Goal: Transaction & Acquisition: Purchase product/service

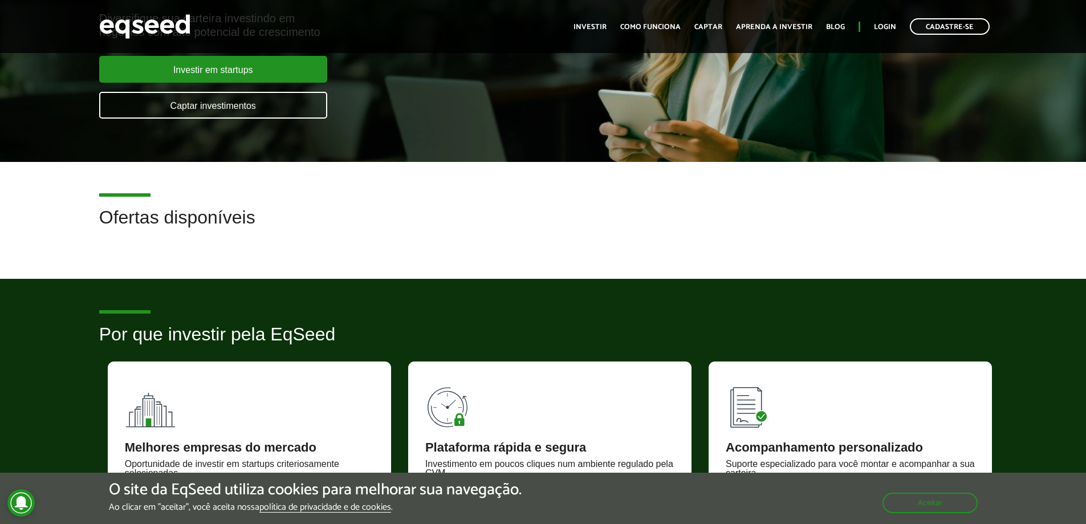
scroll to position [57, 0]
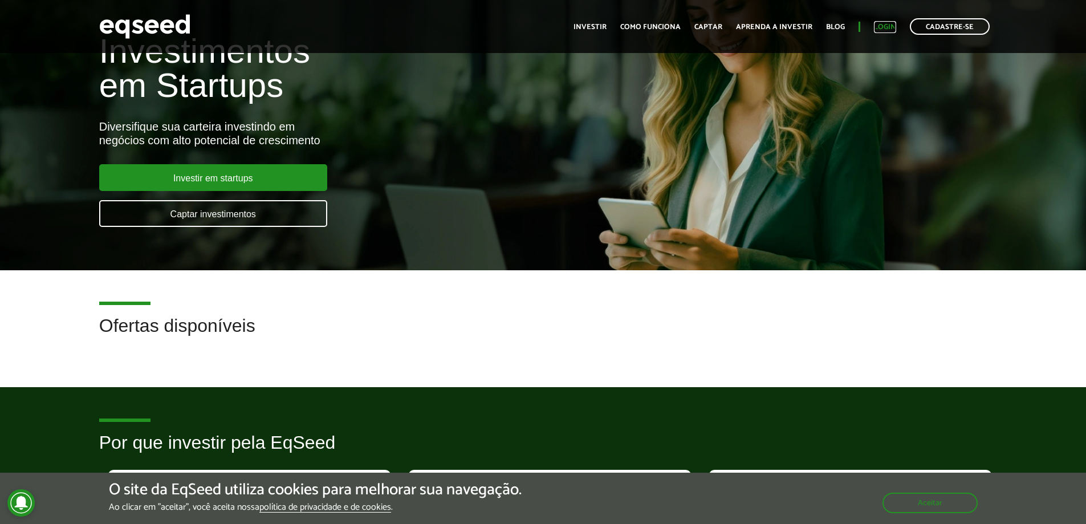
click at [890, 31] on link "Login" at bounding box center [885, 26] width 22 height 7
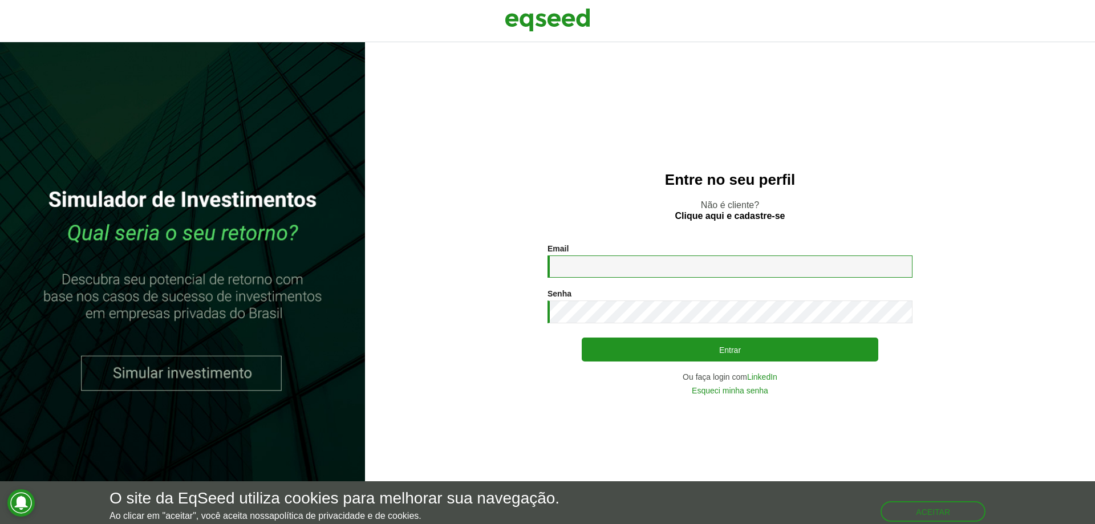
click at [681, 261] on input "Email *" at bounding box center [730, 267] width 365 height 22
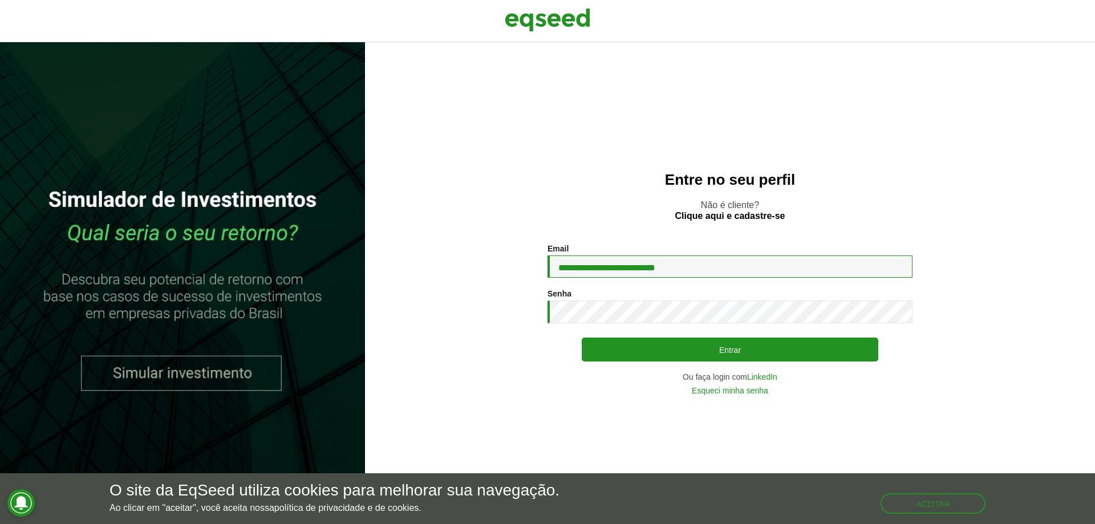
type input "**********"
click at [685, 325] on div "**********" at bounding box center [730, 319] width 365 height 151
click at [582, 338] on button "Entrar" at bounding box center [730, 350] width 297 height 24
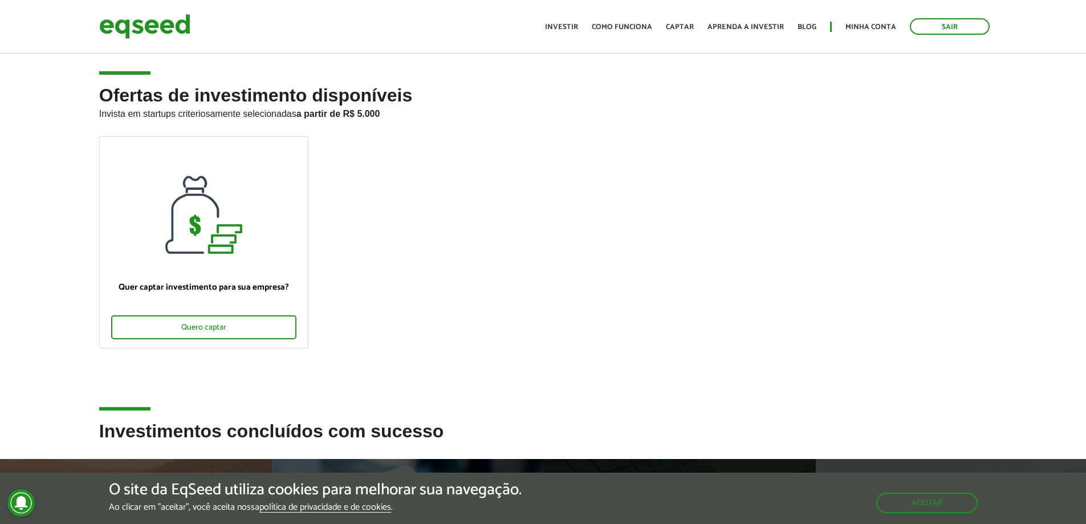
drag, startPoint x: 634, startPoint y: 220, endPoint x: 605, endPoint y: 173, distance: 55.6
click at [605, 173] on ul "Quer captar investimento para sua empresa? Quero captar" at bounding box center [544, 252] width 906 height 232
click at [562, 30] on link "Investir" at bounding box center [561, 26] width 33 height 7
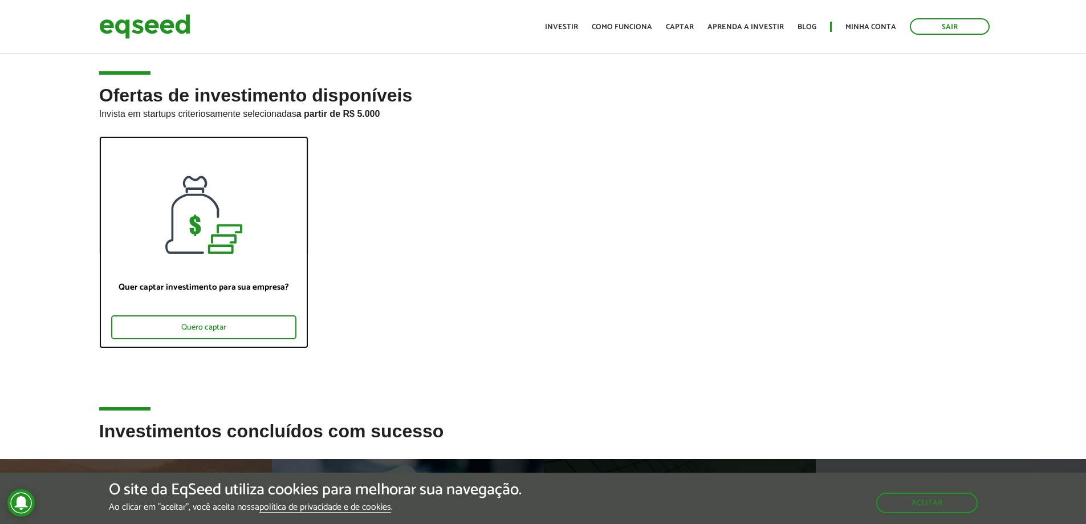
click at [224, 244] on div at bounding box center [204, 195] width 208 height 117
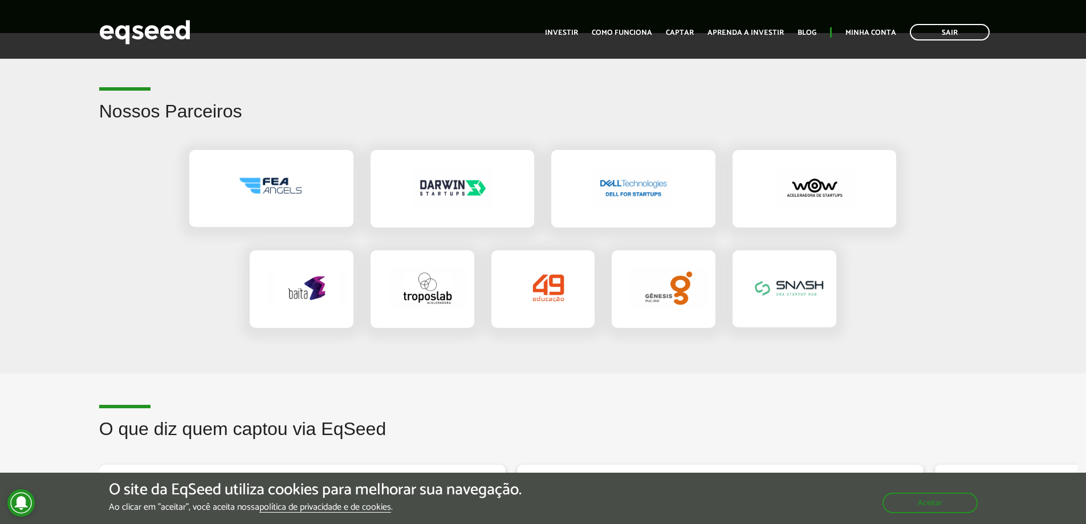
scroll to position [1654, 0]
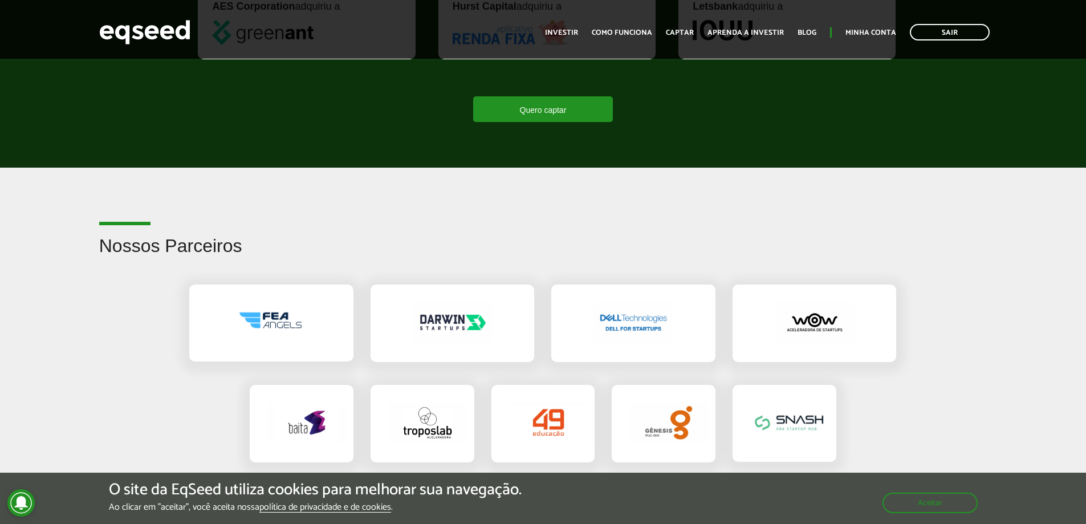
drag, startPoint x: 66, startPoint y: 187, endPoint x: 58, endPoint y: 181, distance: 10.2
click at [58, 181] on article "Nossos Parceiros" at bounding box center [543, 338] width 1086 height 340
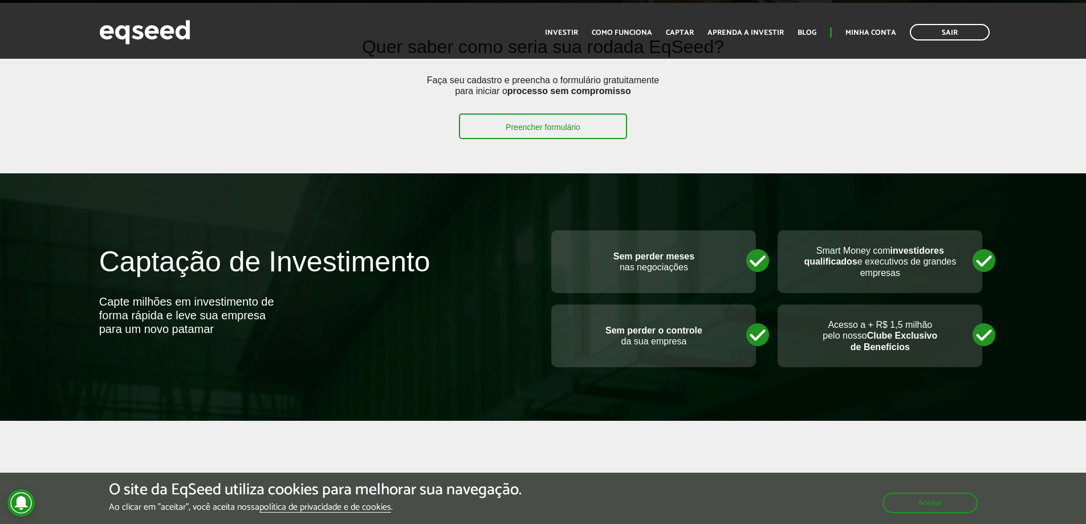
scroll to position [0, 0]
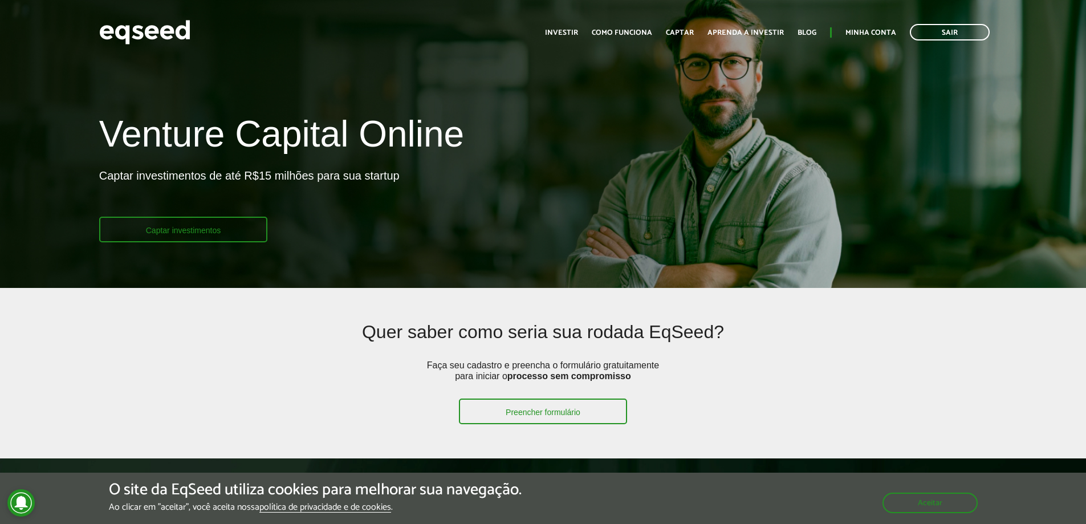
click at [190, 227] on link "Captar investimentos" at bounding box center [183, 230] width 169 height 26
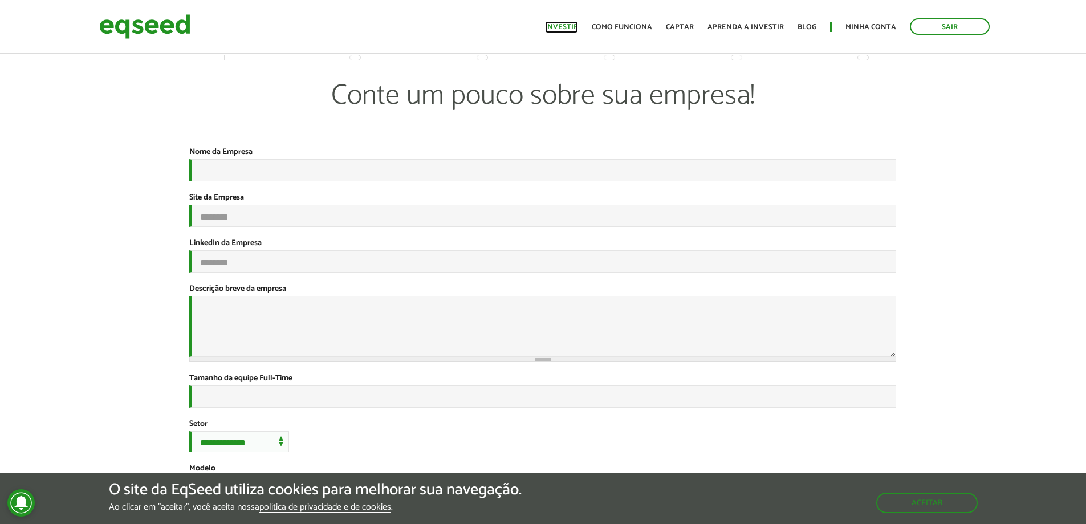
click at [574, 23] on link "Investir" at bounding box center [561, 26] width 33 height 7
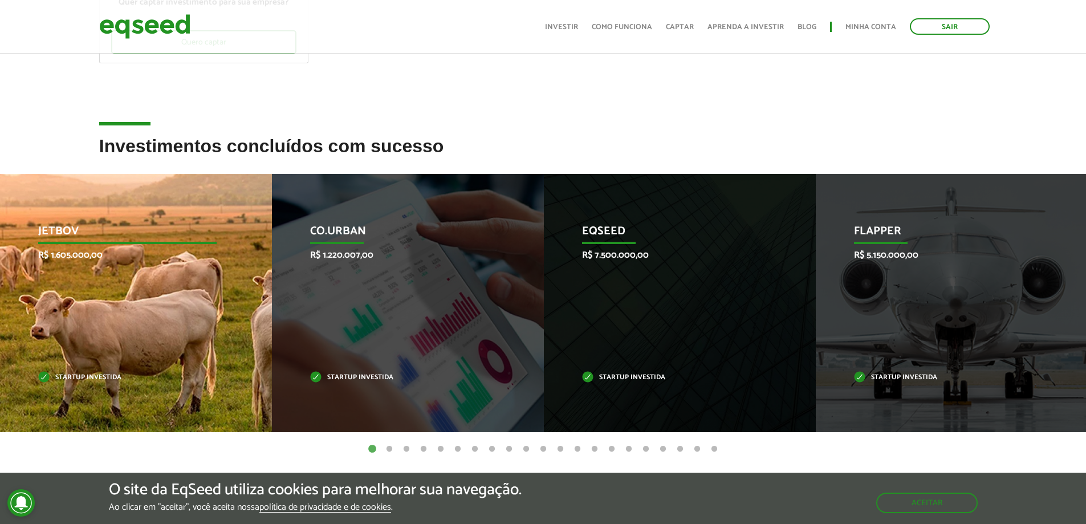
scroll to position [342, 0]
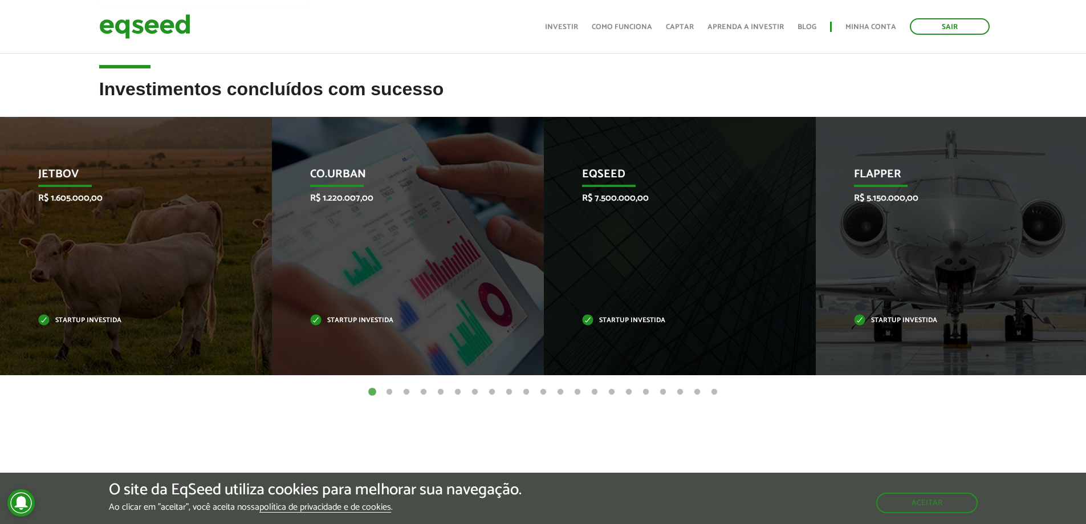
click at [388, 392] on button "2" at bounding box center [389, 392] width 11 height 11
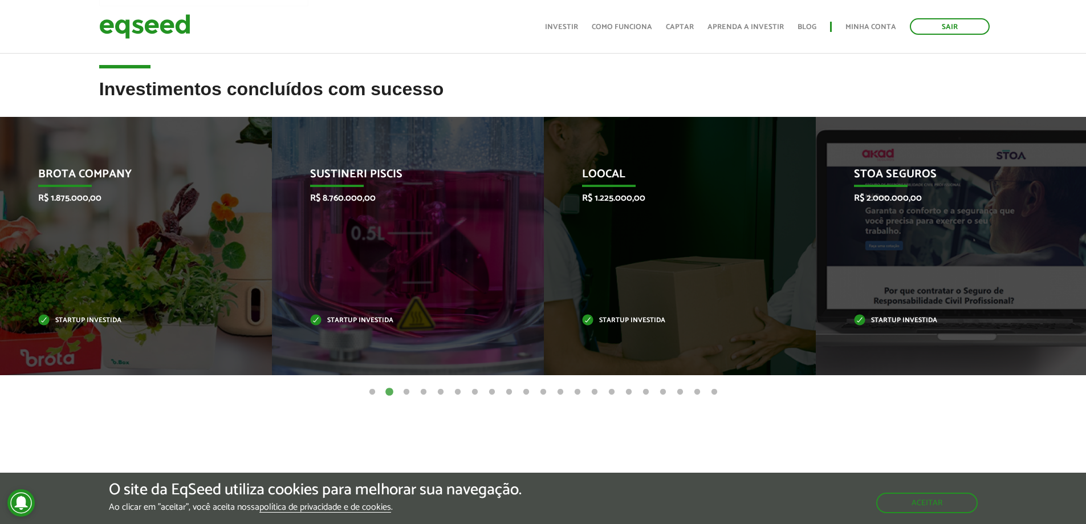
click at [406, 392] on button "3" at bounding box center [406, 392] width 11 height 11
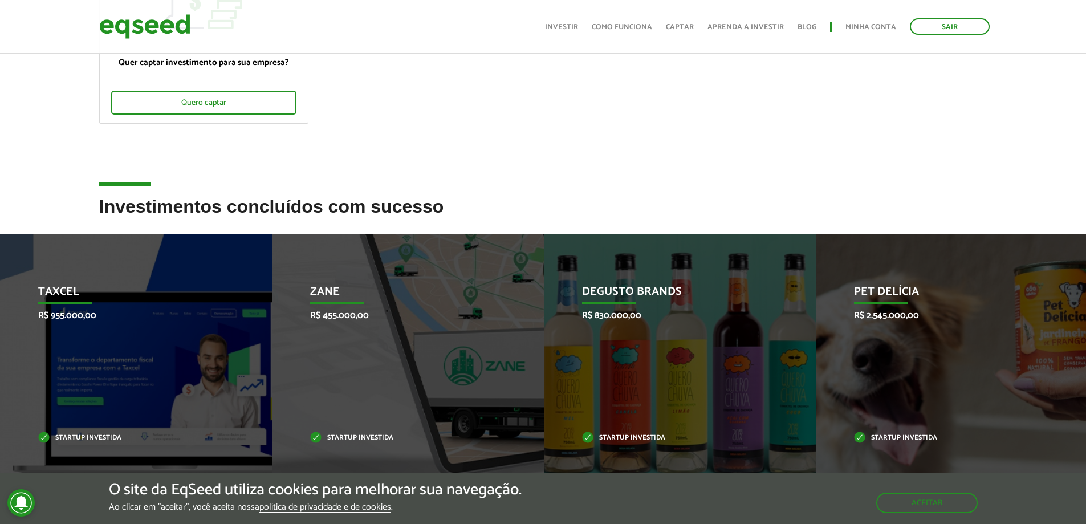
scroll to position [0, 0]
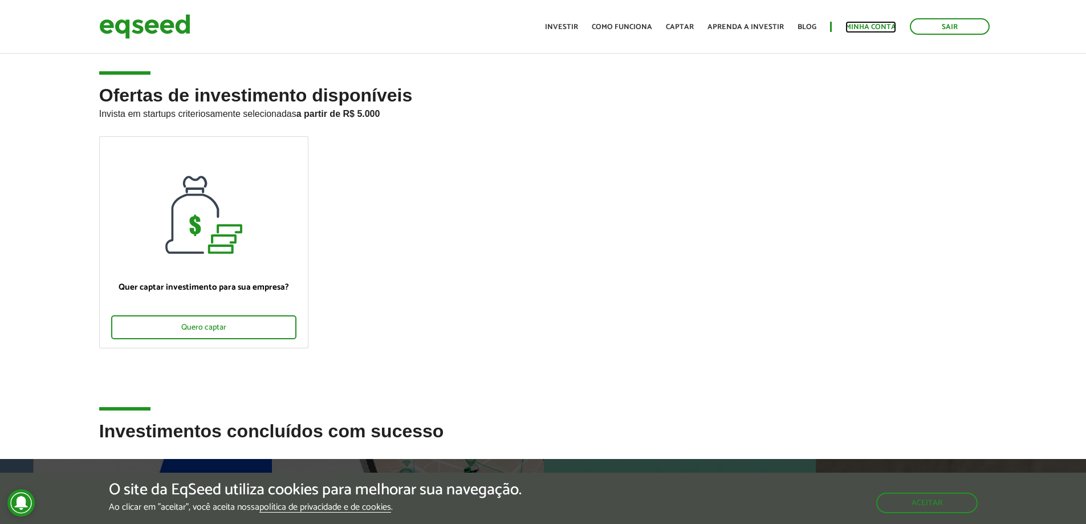
click at [879, 26] on link "Minha conta" at bounding box center [871, 26] width 51 height 7
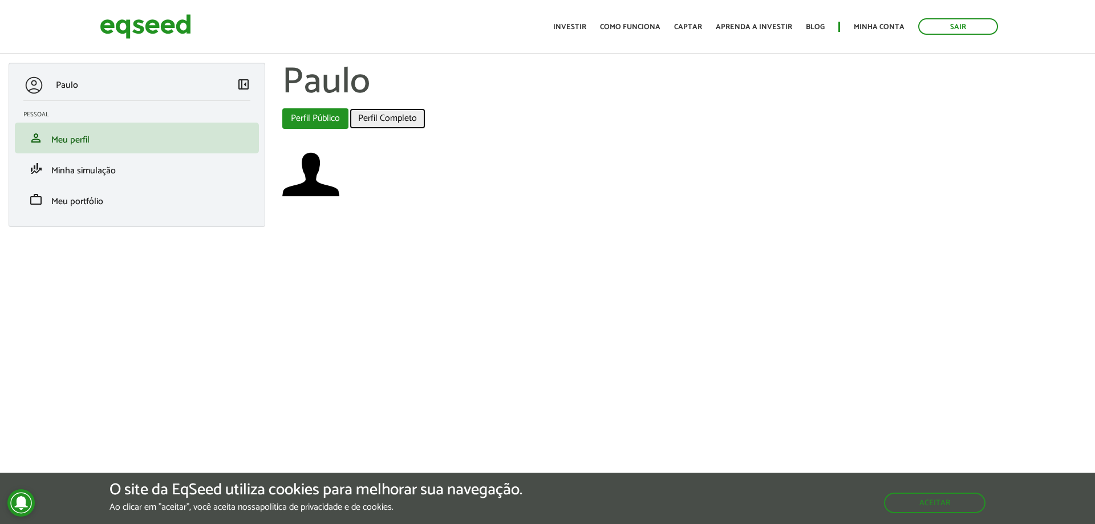
click at [376, 117] on link "Perfil Completo" at bounding box center [388, 118] width 76 height 21
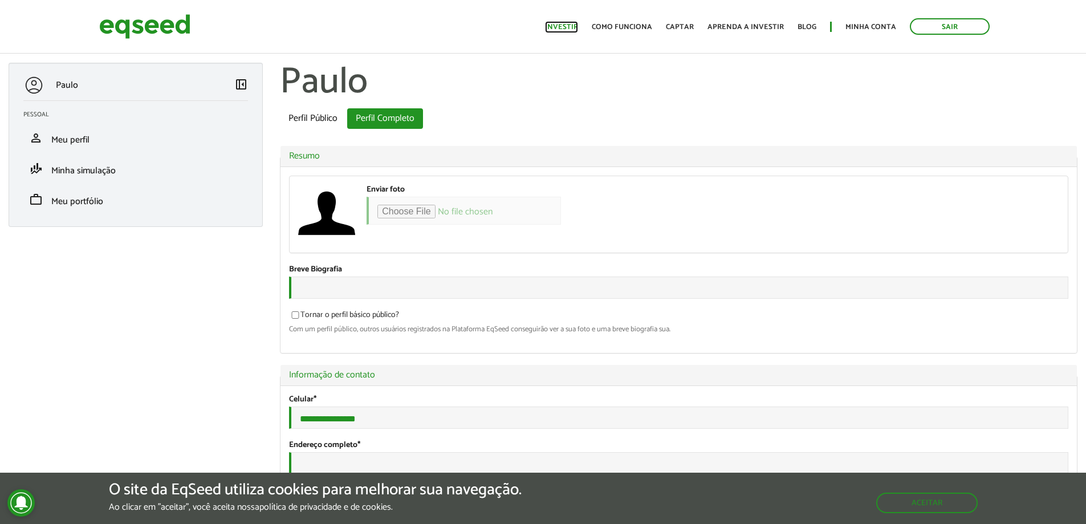
click at [573, 29] on link "Investir" at bounding box center [561, 26] width 33 height 7
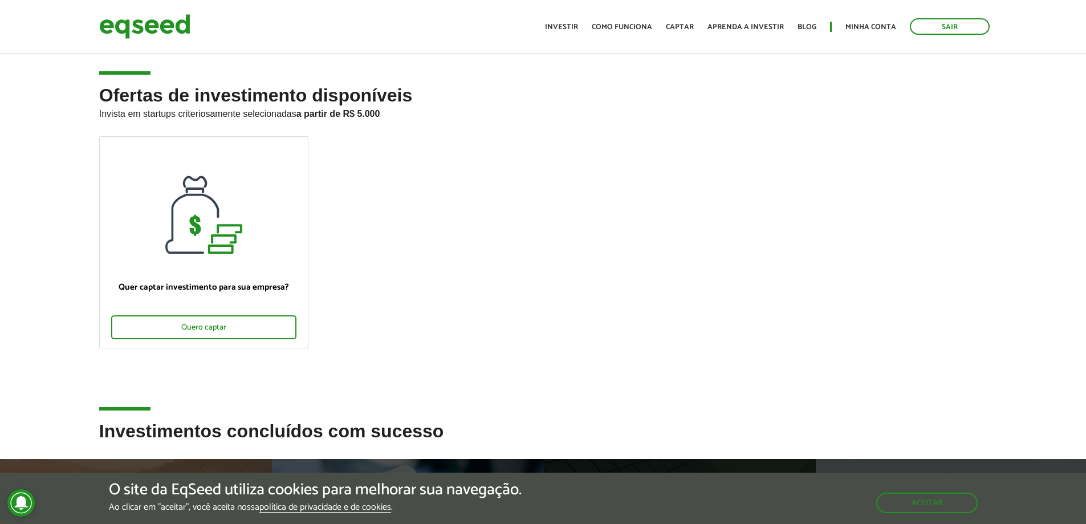
click at [362, 112] on strong "a partir de R$ 5.000" at bounding box center [339, 114] width 84 height 10
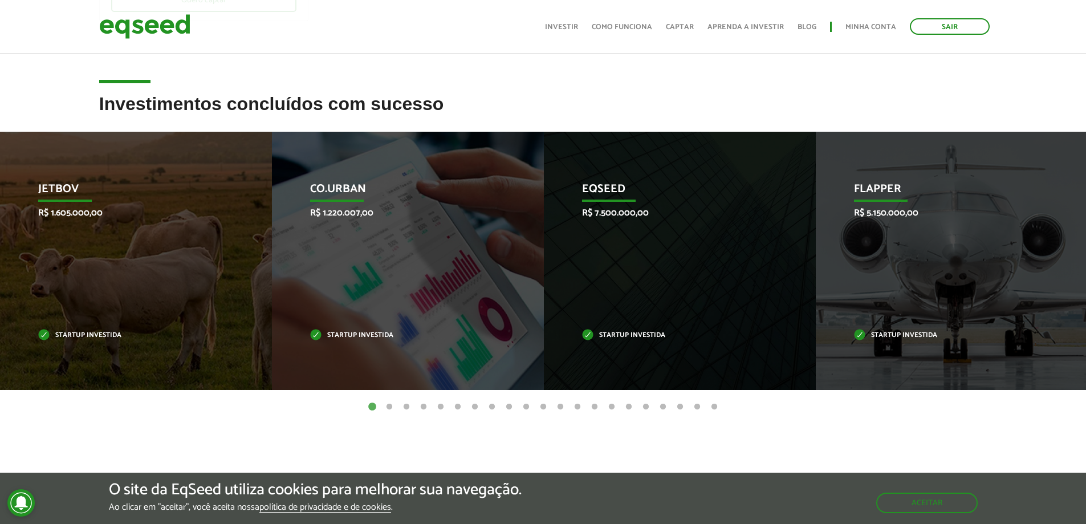
scroll to position [342, 0]
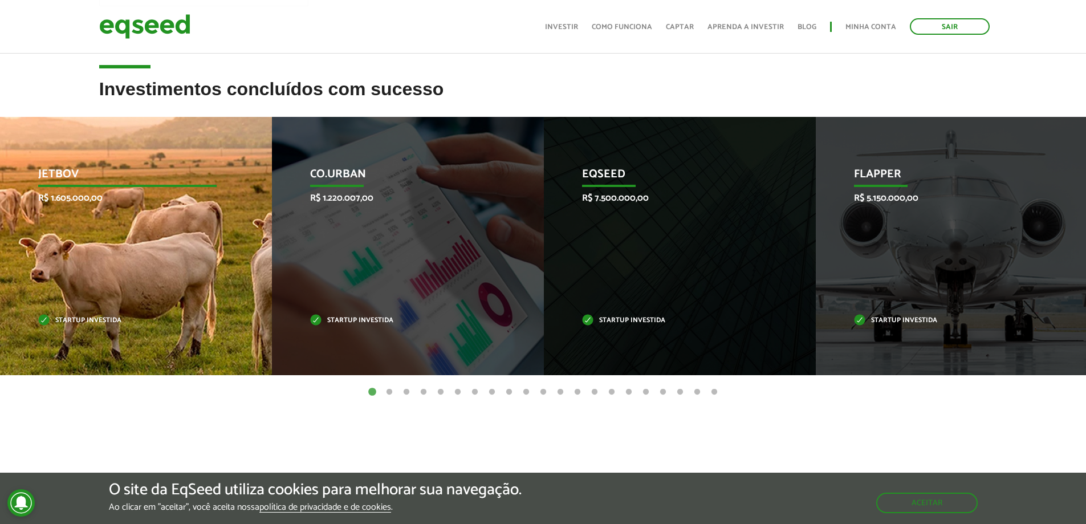
click at [204, 242] on div "JetBov R$ 1.605.000,00 Startup investida" at bounding box center [127, 246] width 255 height 258
click at [99, 321] on p "Startup investida" at bounding box center [127, 321] width 179 height 6
click at [83, 193] on p "R$ 1.605.000,00" at bounding box center [127, 198] width 179 height 11
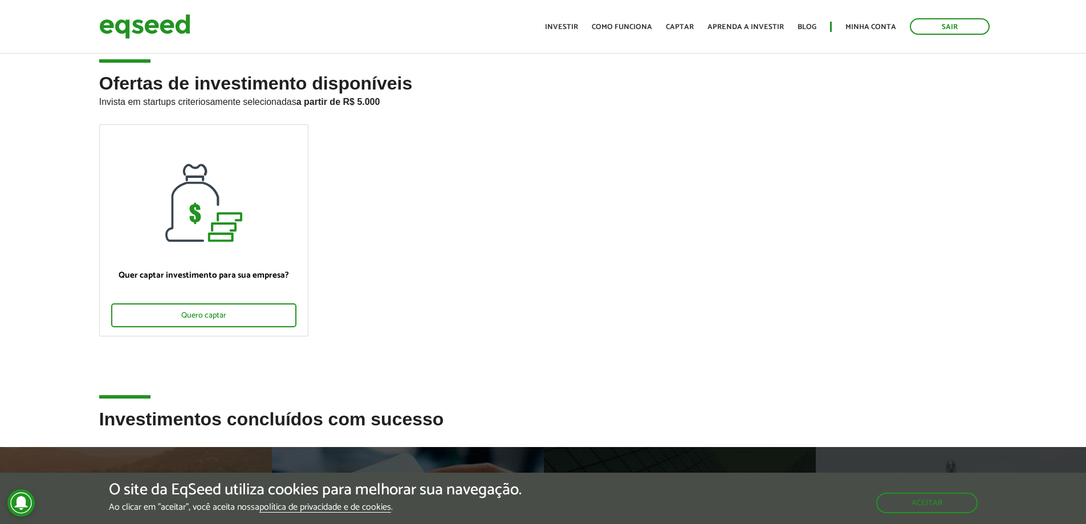
scroll to position [0, 0]
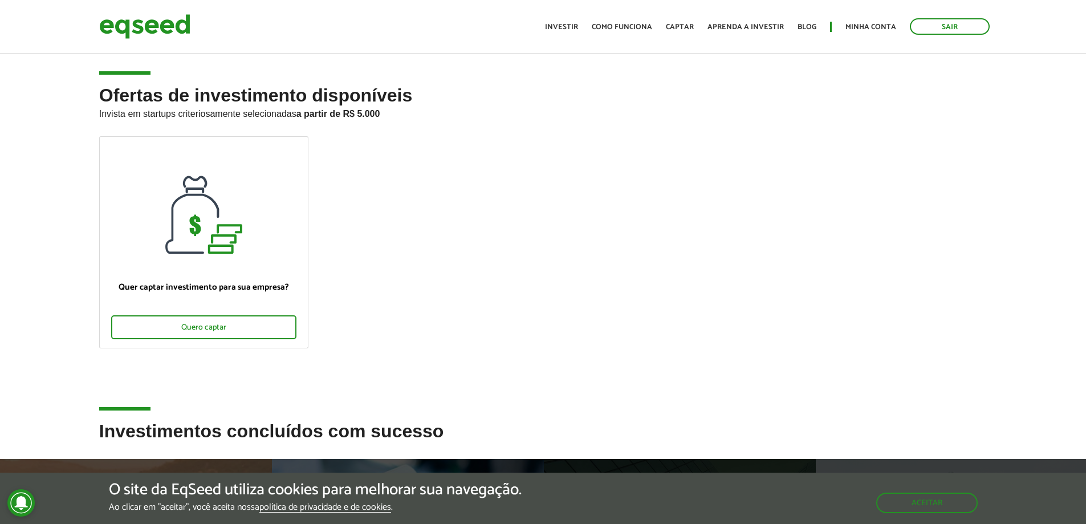
click at [415, 93] on h2 "Ofertas de investimento disponíveis Invista em startups criteriosamente selecio…" at bounding box center [543, 111] width 889 height 51
drag, startPoint x: 415, startPoint y: 93, endPoint x: 387, endPoint y: 87, distance: 28.5
click at [387, 87] on h2 "Ofertas de investimento disponíveis Invista em startups criteriosamente selecio…" at bounding box center [543, 111] width 889 height 51
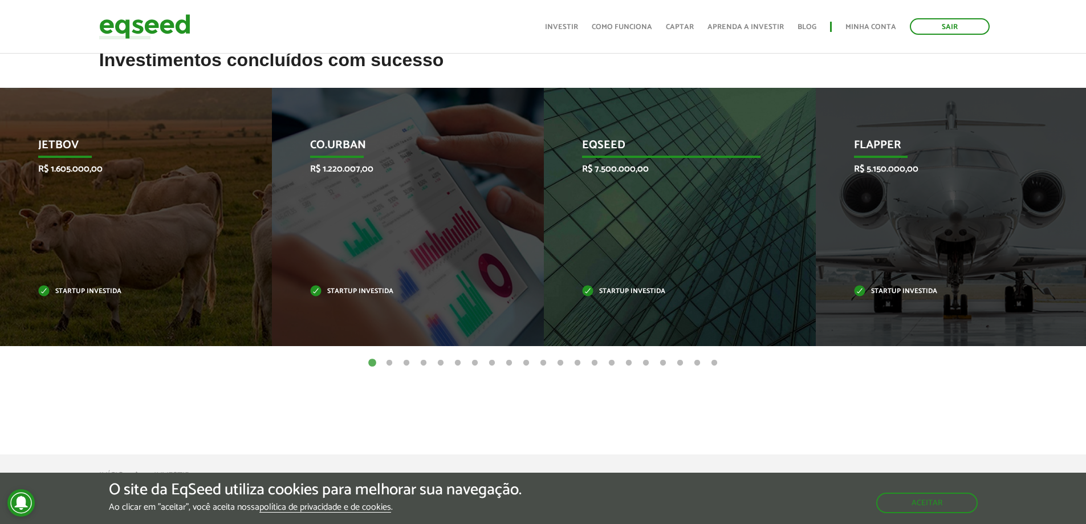
scroll to position [399, 0]
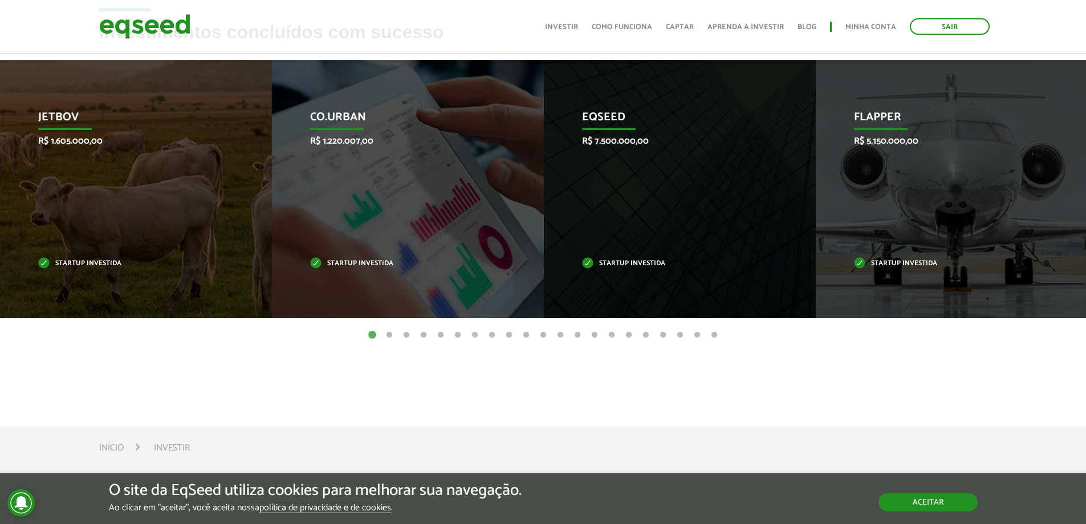
click at [909, 512] on div "O site da EqSeed utiliza cookies para melhorar sua navegação. Ao clicar em "ace…" at bounding box center [543, 497] width 869 height 31
click at [922, 496] on button "Aceitar" at bounding box center [928, 502] width 99 height 18
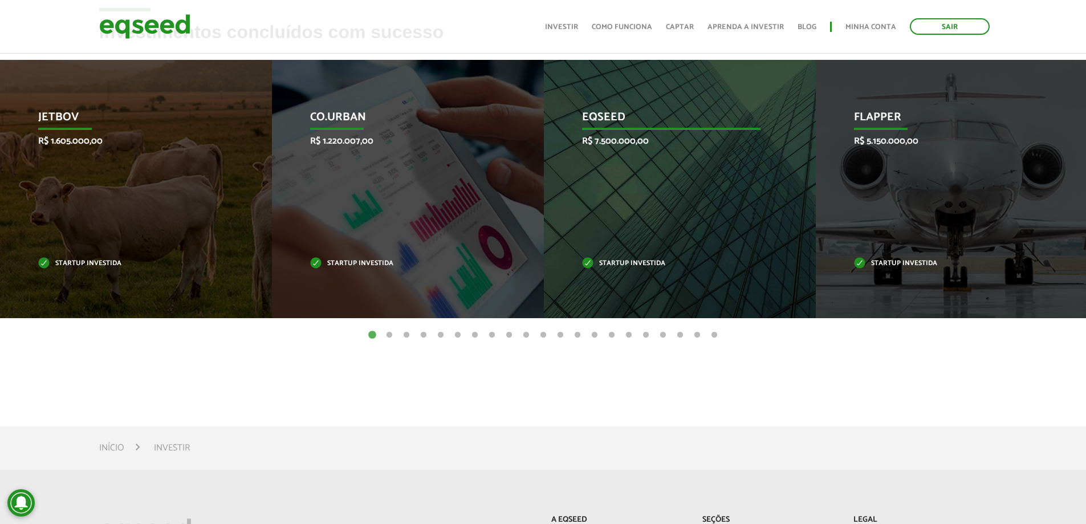
click at [602, 265] on p "Startup investida" at bounding box center [671, 264] width 179 height 6
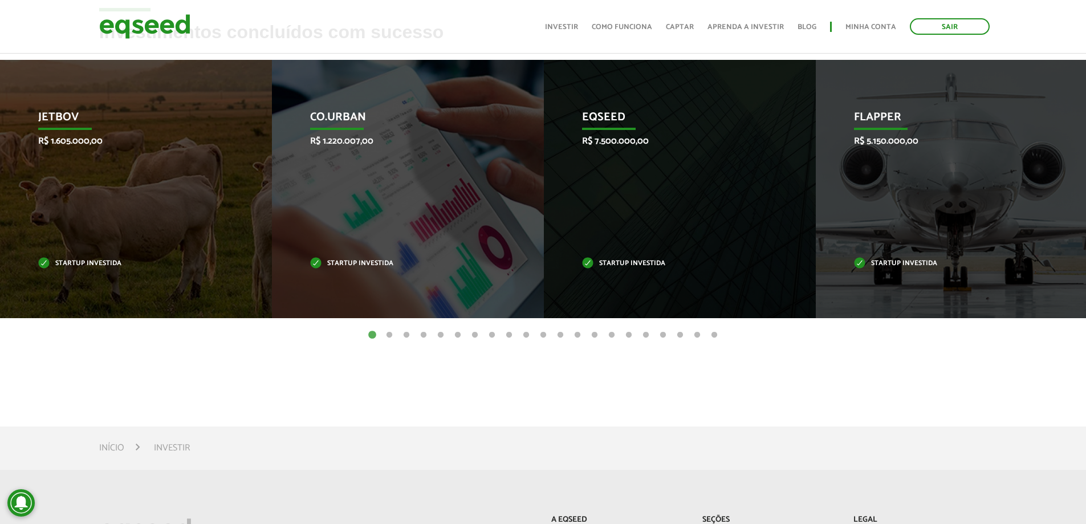
click at [716, 336] on button "21" at bounding box center [714, 335] width 11 height 11
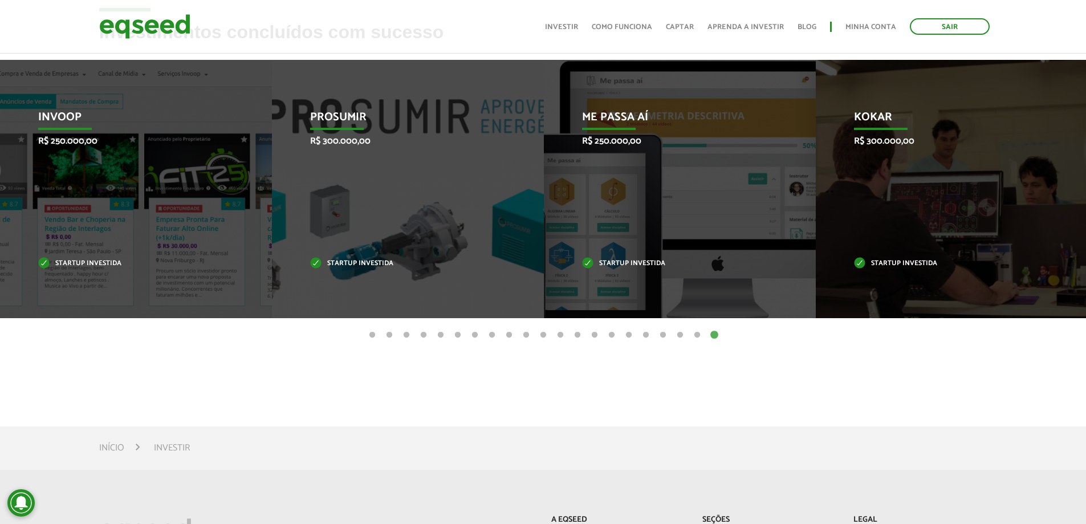
click at [696, 332] on button "20" at bounding box center [697, 335] width 11 height 11
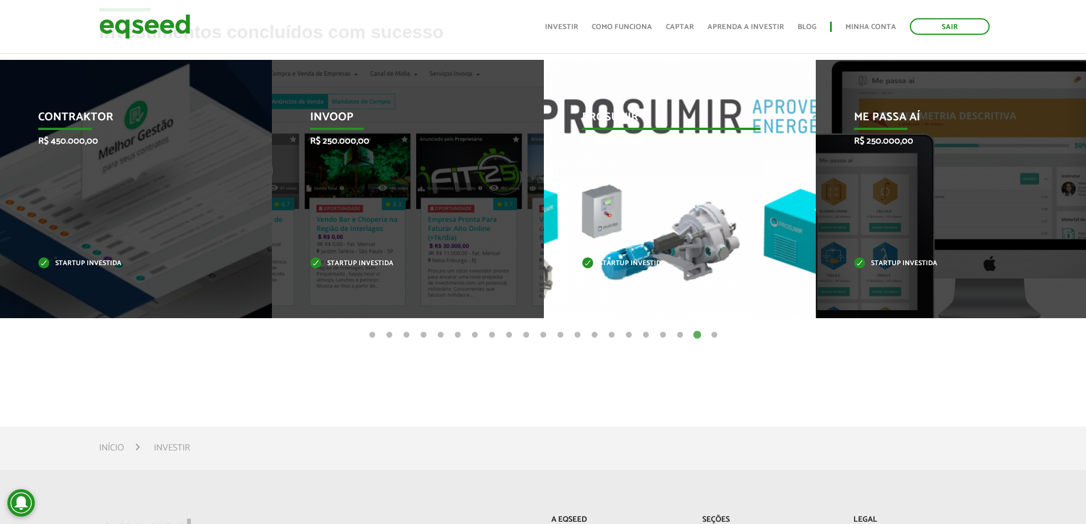
click at [686, 251] on div "Prosumir R$ 300.000,00 Startup investida" at bounding box center [671, 189] width 255 height 258
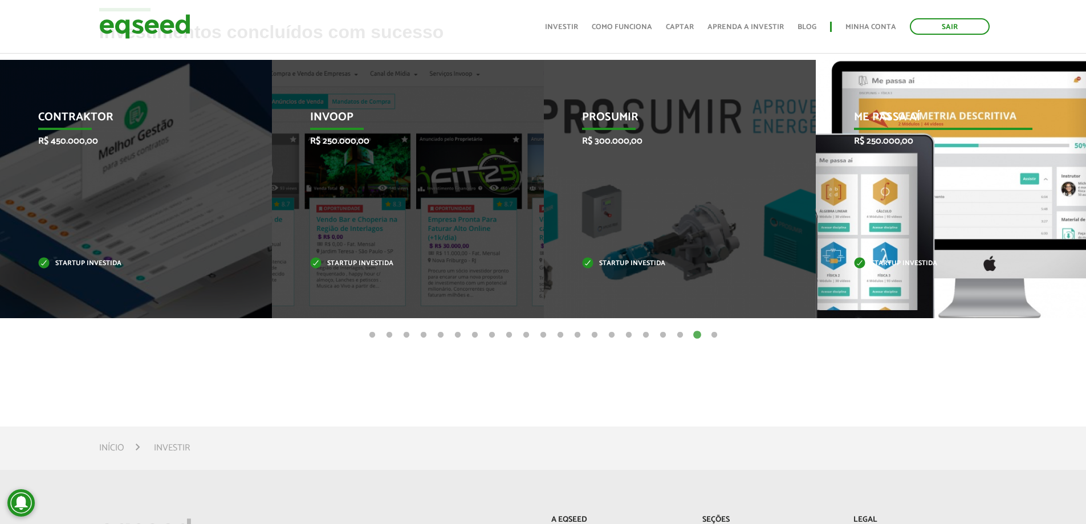
click at [873, 123] on p "Me Passa Aí" at bounding box center [943, 120] width 179 height 19
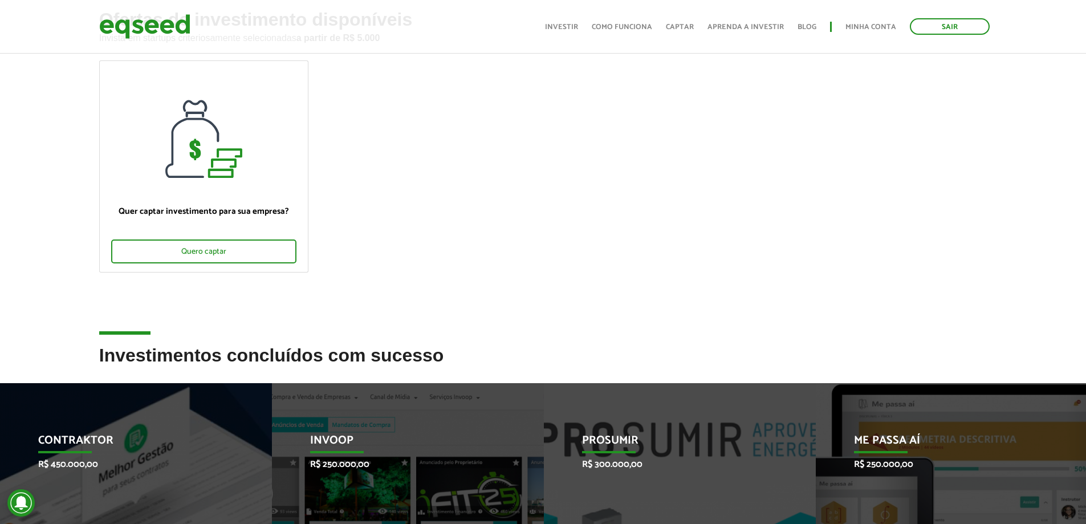
scroll to position [0, 0]
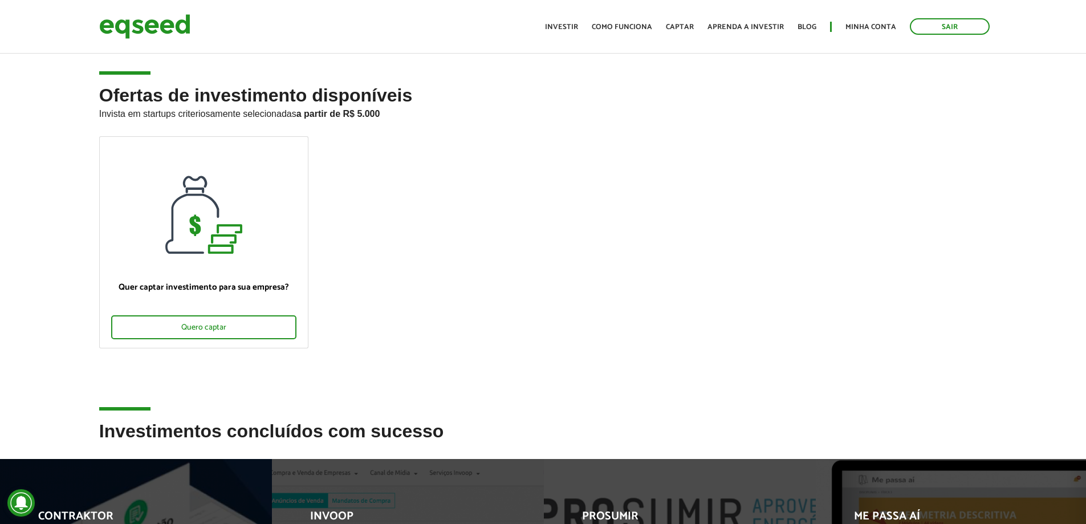
click at [202, 72] on article "Ofertas de investimento disponíveis Invista em startups criteriosamente selecio…" at bounding box center [543, 236] width 1086 height 370
click at [172, 22] on img at bounding box center [144, 26] width 91 height 30
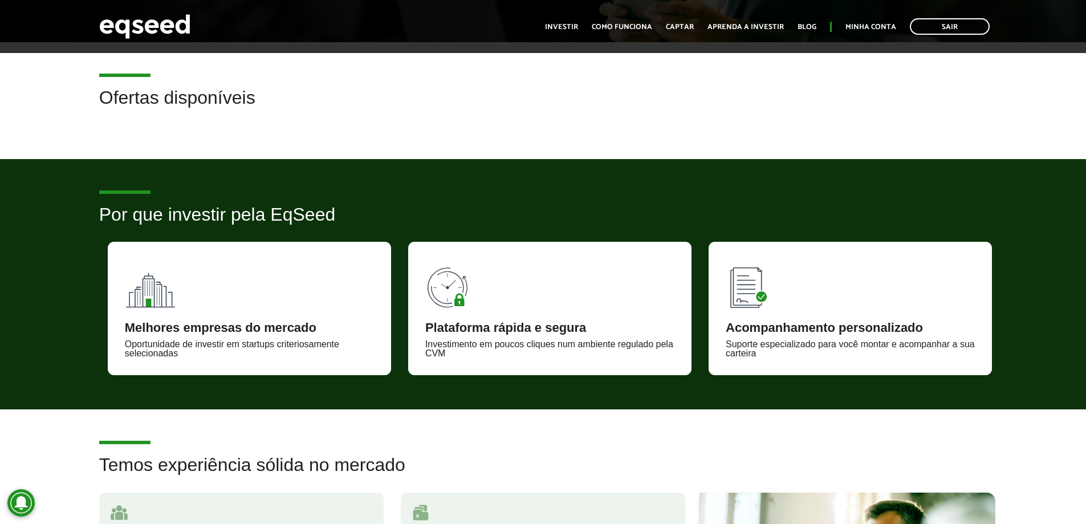
scroll to position [57, 0]
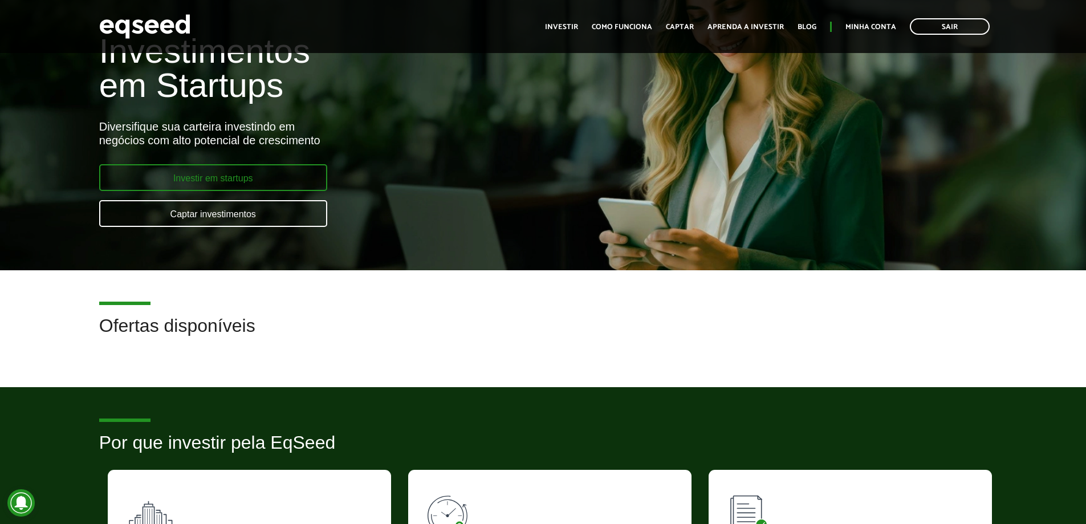
click at [279, 183] on link "Investir em startups" at bounding box center [213, 177] width 228 height 27
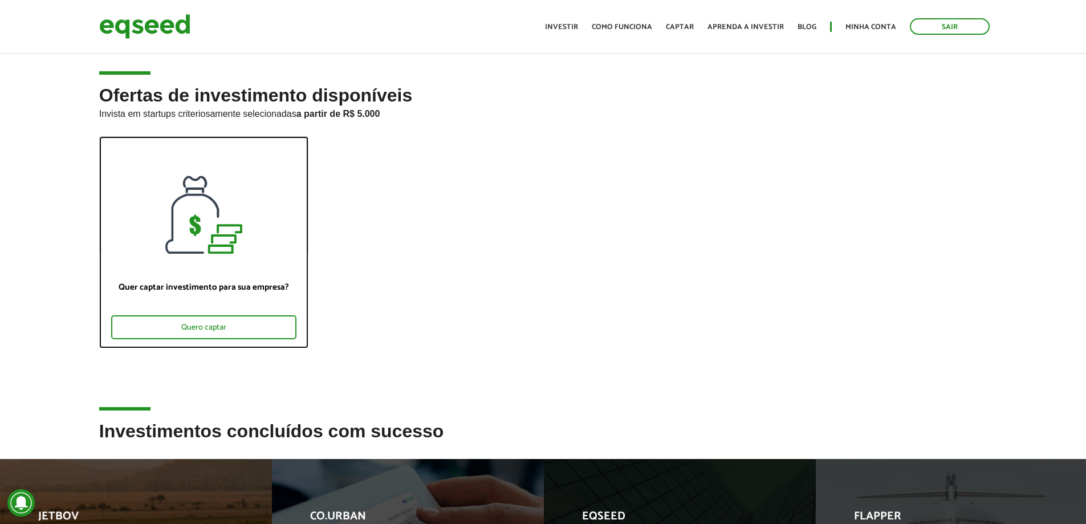
click at [249, 203] on div at bounding box center [204, 195] width 208 height 117
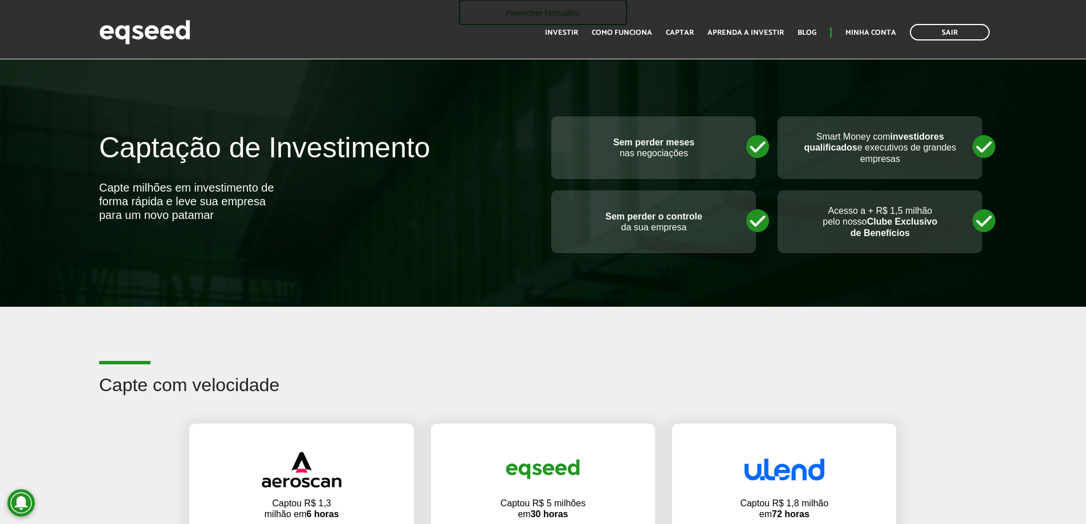
scroll to position [684, 0]
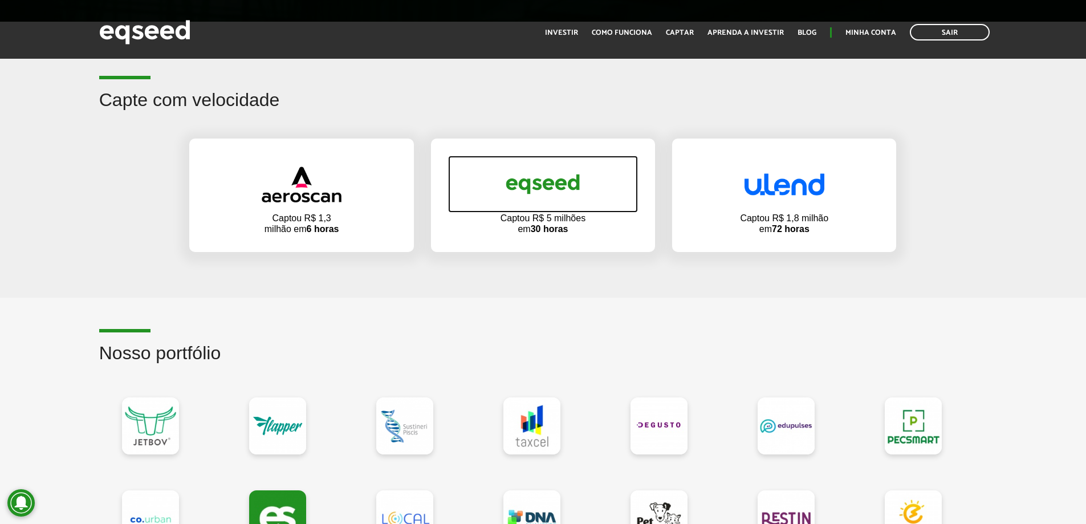
click at [613, 196] on link at bounding box center [543, 184] width 190 height 57
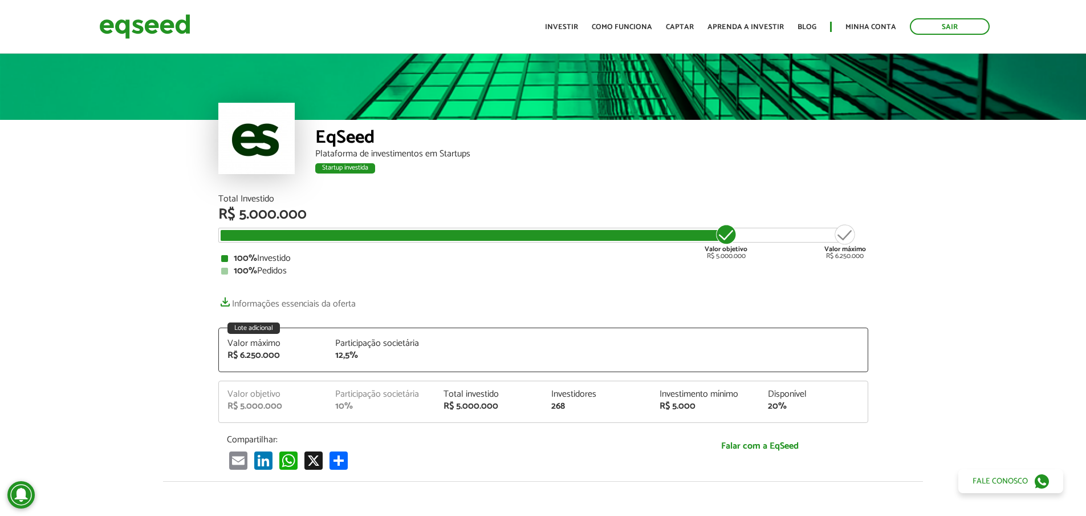
click at [728, 235] on div "Valor objetivo R$ 5.000.000" at bounding box center [726, 241] width 43 height 37
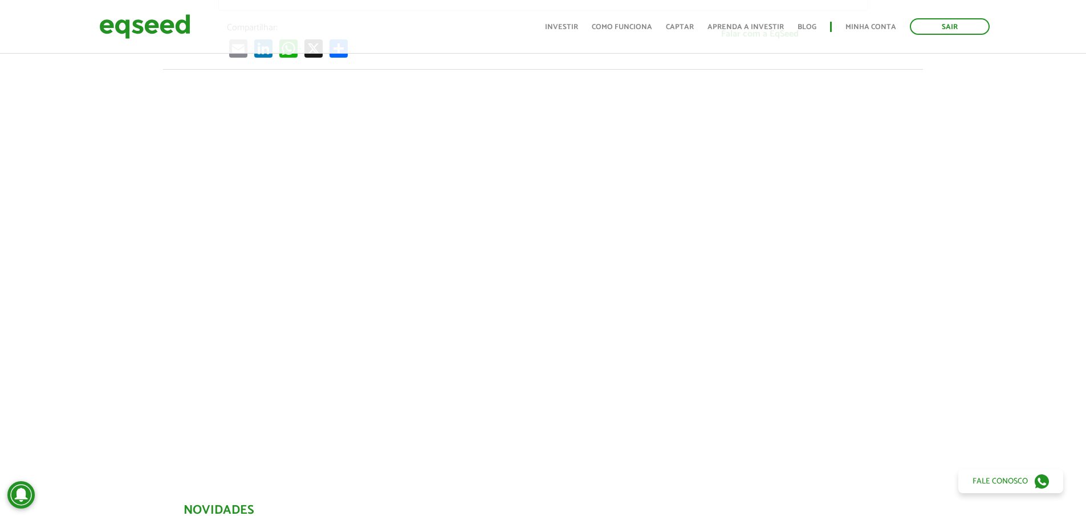
scroll to position [411, 0]
drag, startPoint x: 102, startPoint y: 261, endPoint x: 96, endPoint y: 269, distance: 9.5
click at [96, 269] on div at bounding box center [543, 264] width 1086 height 389
click at [88, 242] on div at bounding box center [543, 264] width 1086 height 389
drag, startPoint x: 88, startPoint y: 242, endPoint x: 65, endPoint y: 269, distance: 35.1
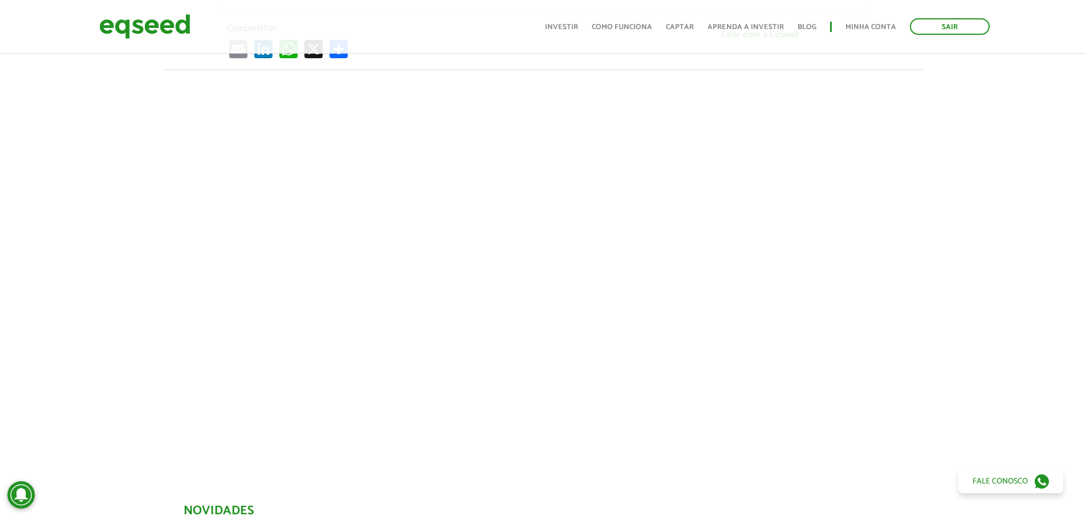
click at [65, 269] on div at bounding box center [543, 264] width 1086 height 389
drag, startPoint x: 50, startPoint y: 251, endPoint x: 49, endPoint y: 265, distance: 14.3
click at [49, 265] on div at bounding box center [543, 264] width 1086 height 389
drag, startPoint x: 49, startPoint y: 265, endPoint x: 42, endPoint y: 275, distance: 12.3
click at [42, 275] on div at bounding box center [543, 264] width 1086 height 389
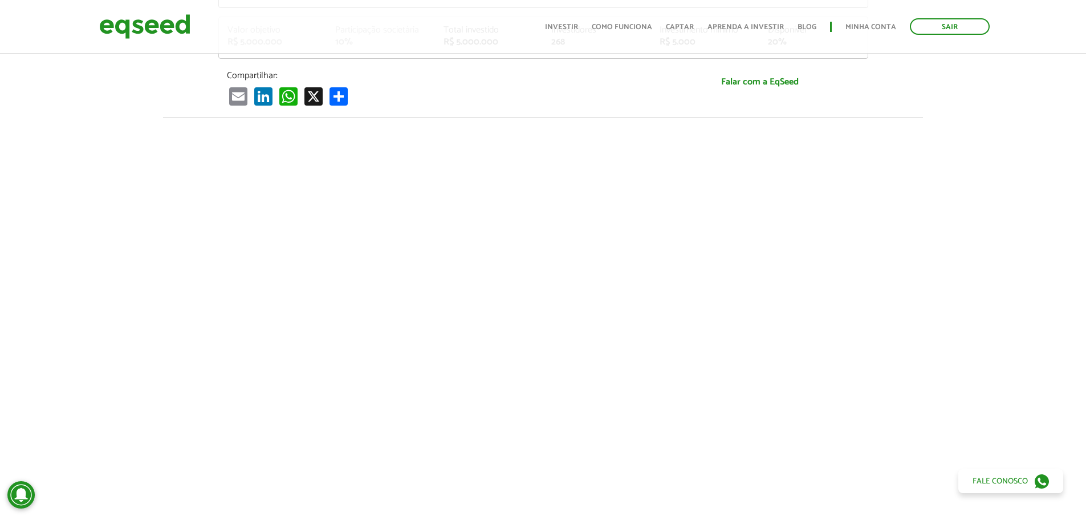
scroll to position [354, 0]
click at [114, 283] on div at bounding box center [543, 321] width 1086 height 389
drag, startPoint x: 114, startPoint y: 283, endPoint x: 108, endPoint y: 323, distance: 39.8
click at [108, 323] on div at bounding box center [543, 321] width 1086 height 389
drag, startPoint x: 108, startPoint y: 323, endPoint x: 101, endPoint y: 363, distance: 40.6
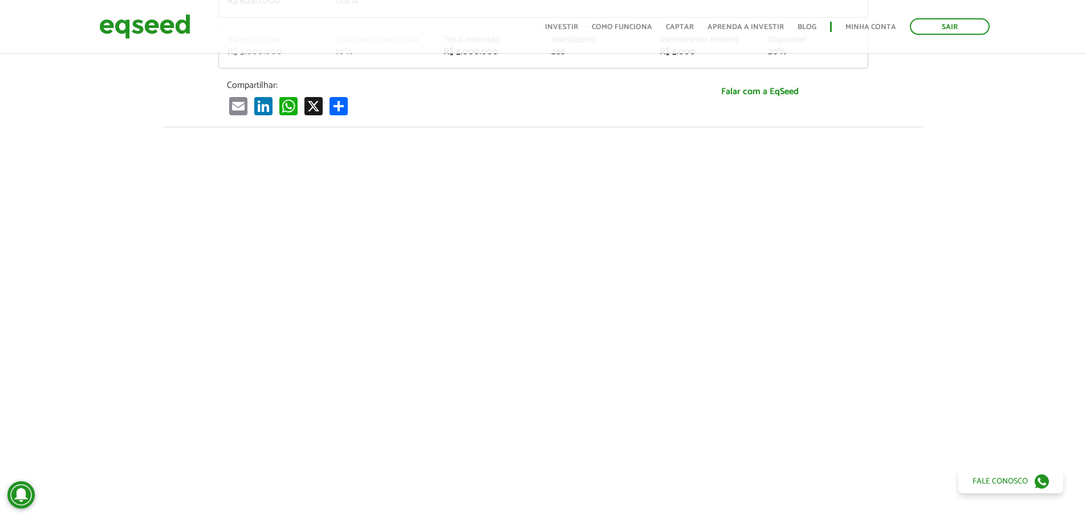
click at [101, 363] on div at bounding box center [543, 321] width 1086 height 389
drag, startPoint x: 135, startPoint y: 317, endPoint x: 105, endPoint y: 356, distance: 49.6
click at [105, 356] on div at bounding box center [543, 321] width 1086 height 389
drag, startPoint x: 102, startPoint y: 222, endPoint x: 104, endPoint y: 173, distance: 49.1
click at [104, 173] on div at bounding box center [543, 321] width 1086 height 389
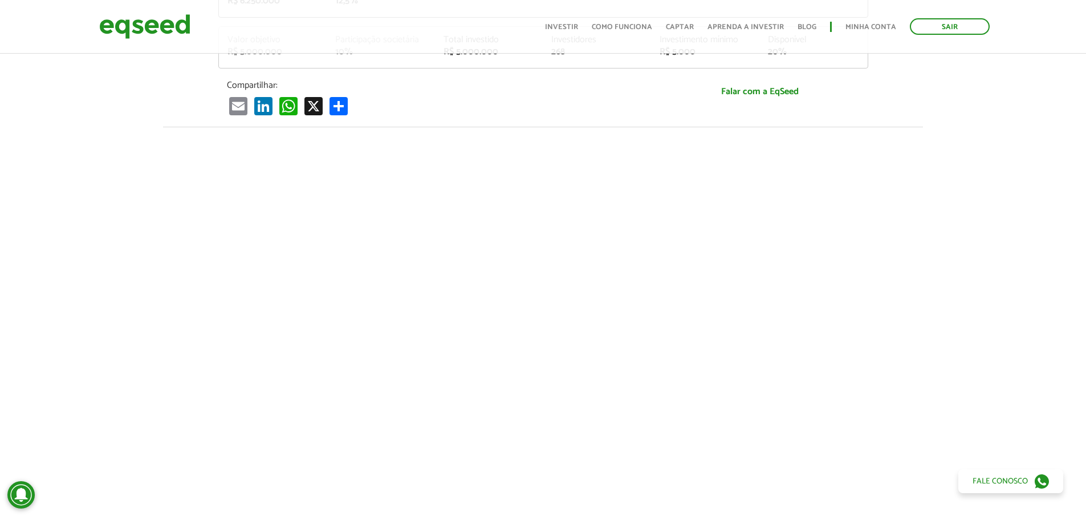
drag, startPoint x: 141, startPoint y: 296, endPoint x: 109, endPoint y: 326, distance: 44.0
click at [109, 326] on div at bounding box center [543, 321] width 1086 height 389
drag, startPoint x: 139, startPoint y: 298, endPoint x: 114, endPoint y: 349, distance: 56.6
click at [106, 351] on div at bounding box center [543, 321] width 1086 height 389
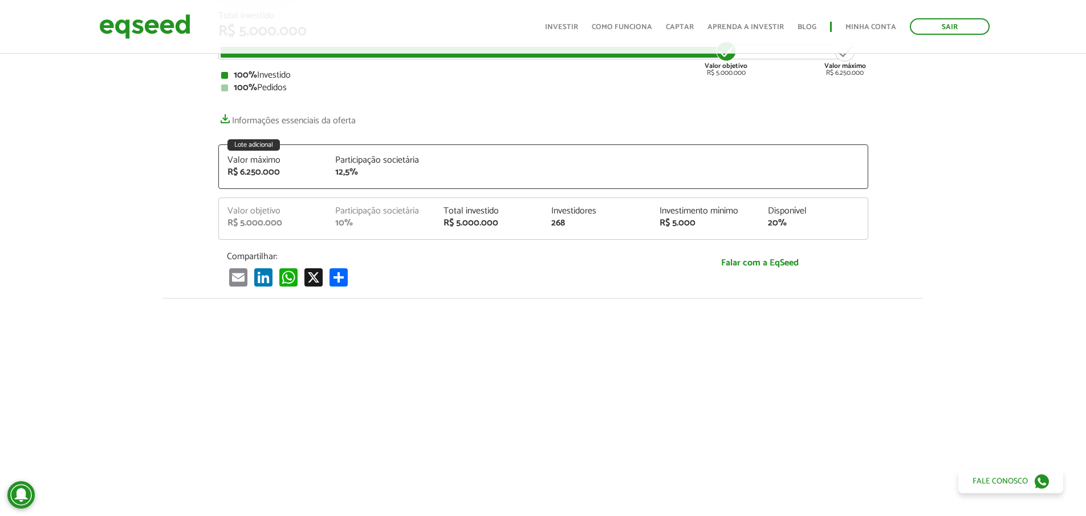
scroll to position [69, 0]
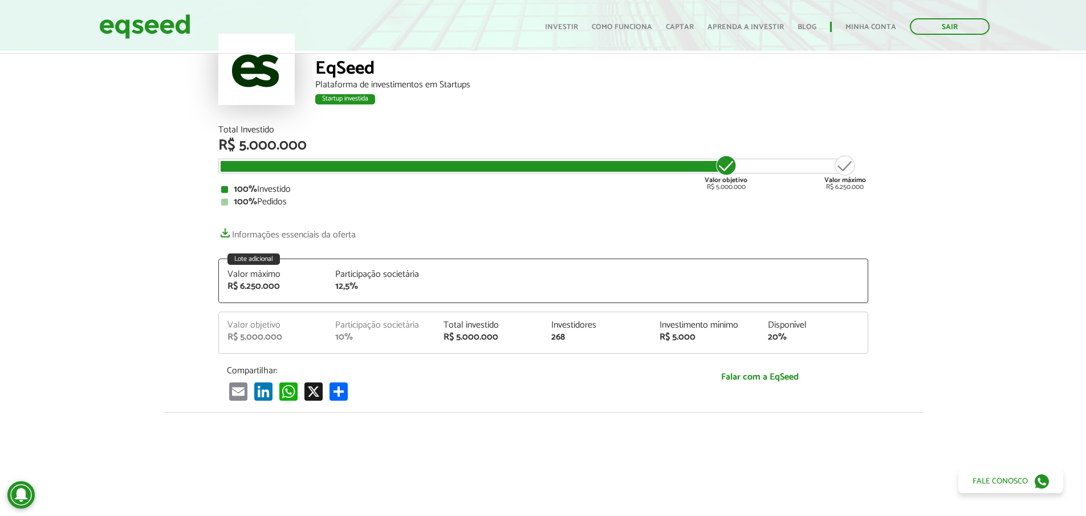
drag, startPoint x: 165, startPoint y: 286, endPoint x: 144, endPoint y: 290, distance: 22.0
click at [144, 290] on article "EqSeed Plataforma de investimentos em Startups Startup investida Startup invest…" at bounding box center [543, 391] width 1086 height 818
drag, startPoint x: 129, startPoint y: 264, endPoint x: 125, endPoint y: 327, distance: 62.8
click at [125, 327] on article "EqSeed Plataforma de investimentos em Startups Startup investida Startup invest…" at bounding box center [543, 391] width 1086 height 818
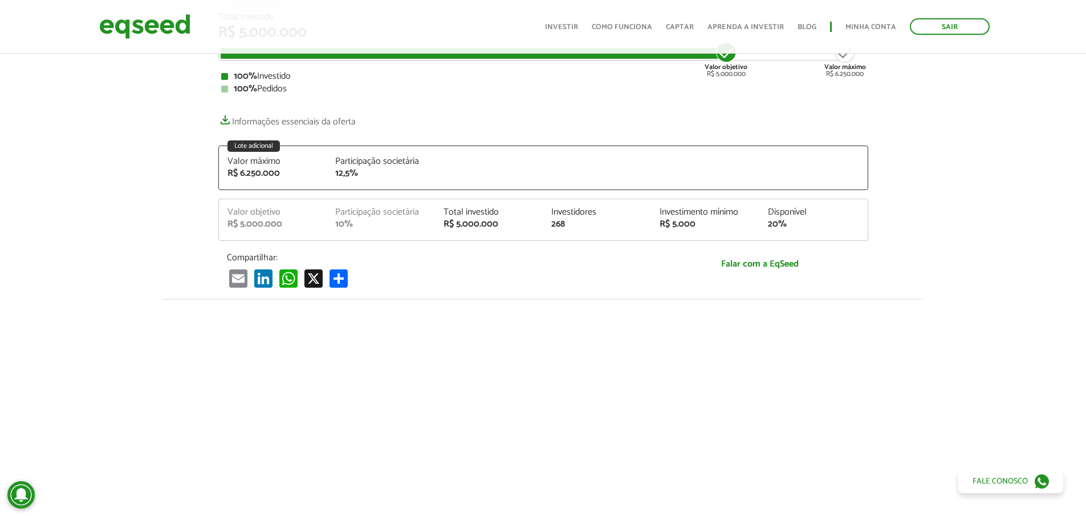
scroll to position [183, 0]
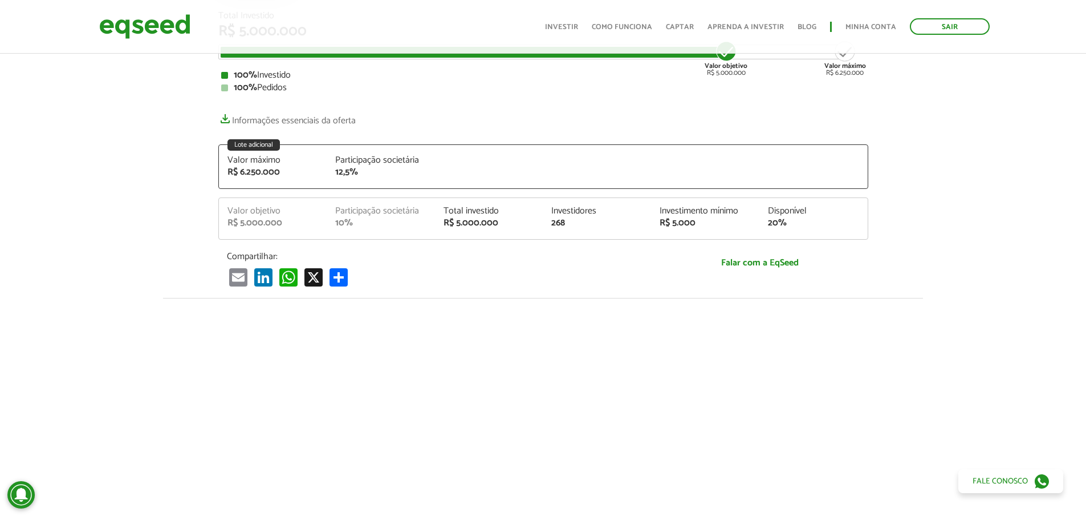
drag, startPoint x: 125, startPoint y: 236, endPoint x: 99, endPoint y: 254, distance: 31.6
click at [99, 253] on article "EqSeed Plataforma de investimentos em Startups Startup investida Startup invest…" at bounding box center [543, 277] width 1086 height 818
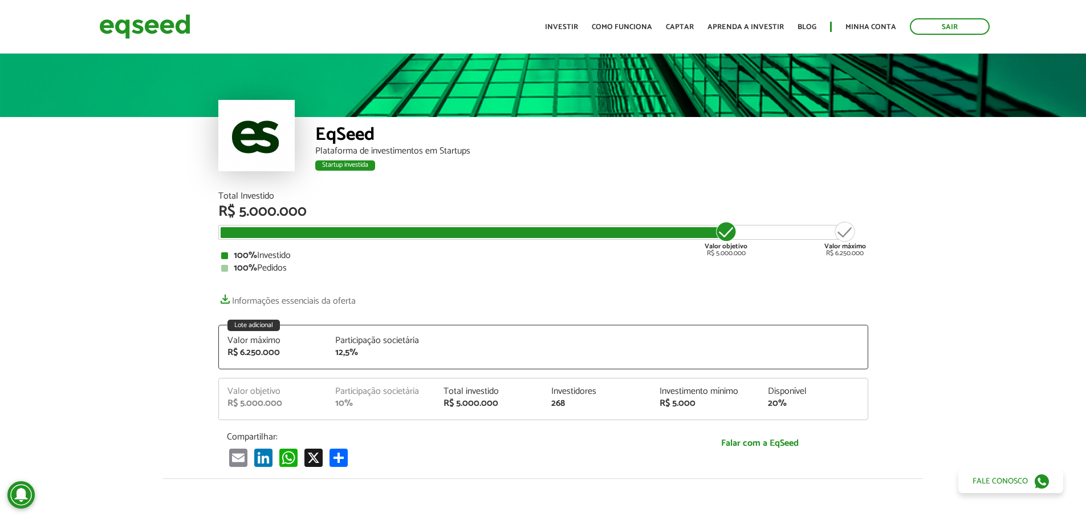
scroll to position [0, 0]
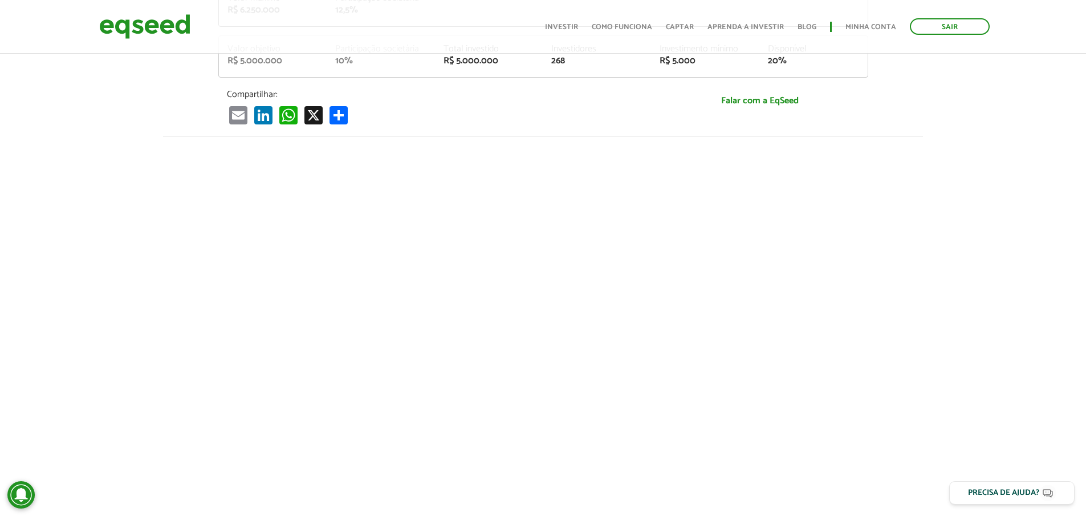
scroll to position [171, 0]
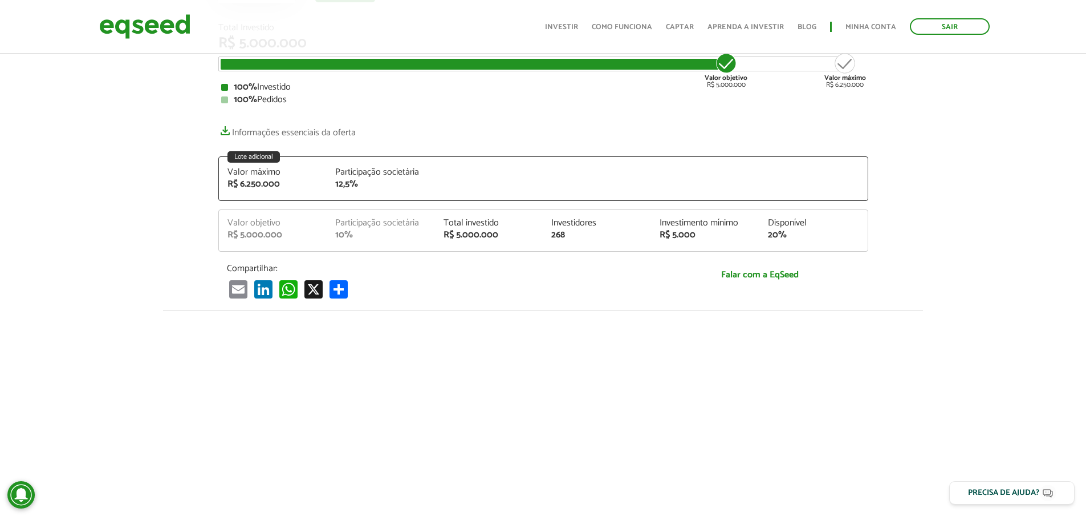
click at [957, 262] on article "EqSeed Plataforma de investimentos em Startups Startup investida Startup invest…" at bounding box center [543, 289] width 1086 height 818
drag, startPoint x: 957, startPoint y: 261, endPoint x: 966, endPoint y: 323, distance: 62.8
click at [966, 323] on div at bounding box center [543, 504] width 1086 height 389
click at [239, 153] on div "Lote adicional" at bounding box center [254, 156] width 52 height 11
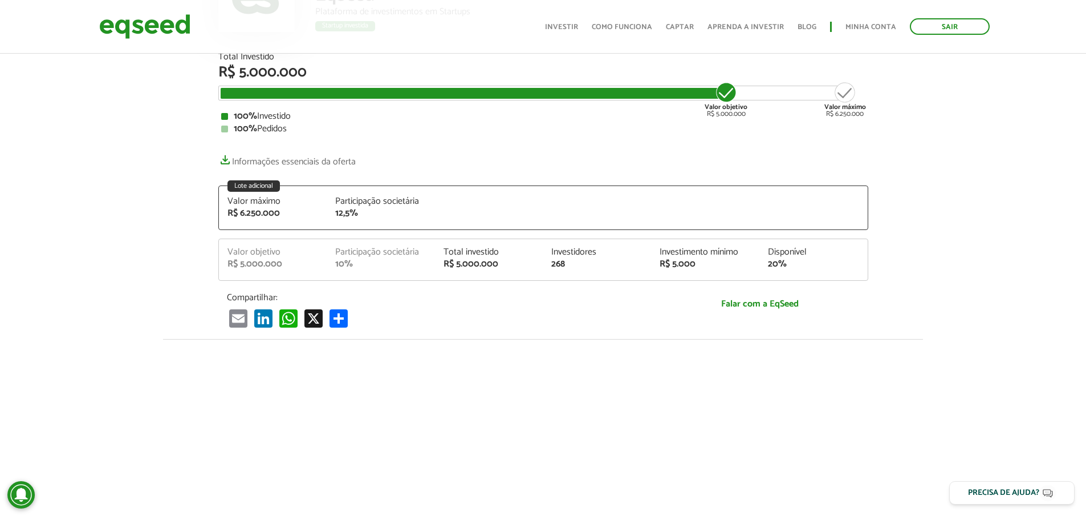
scroll to position [114, 0]
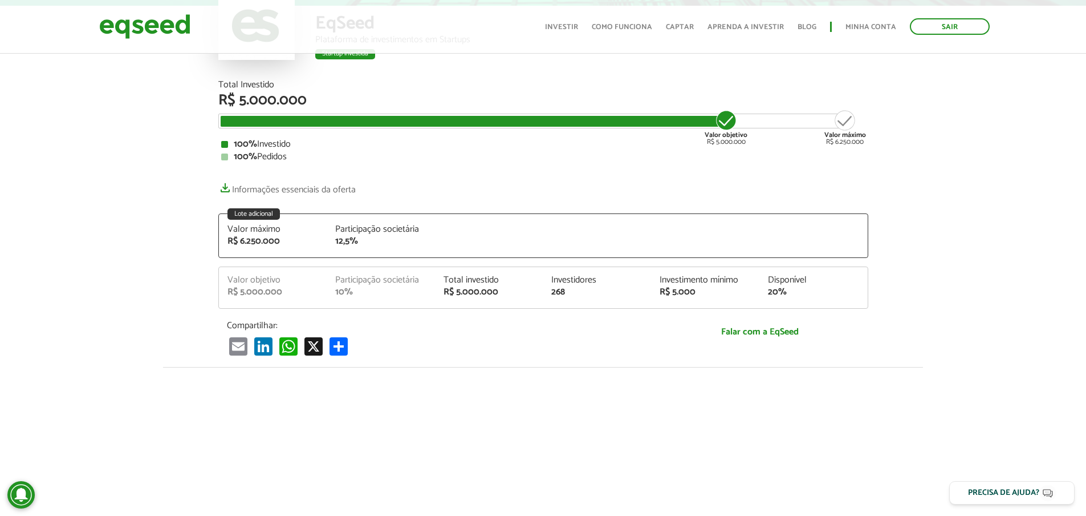
drag, startPoint x: 930, startPoint y: 224, endPoint x: 983, endPoint y: 199, distance: 58.2
click at [983, 199] on article "EqSeed Plataforma de investimentos em Startups Startup investida Startup invest…" at bounding box center [543, 346] width 1086 height 818
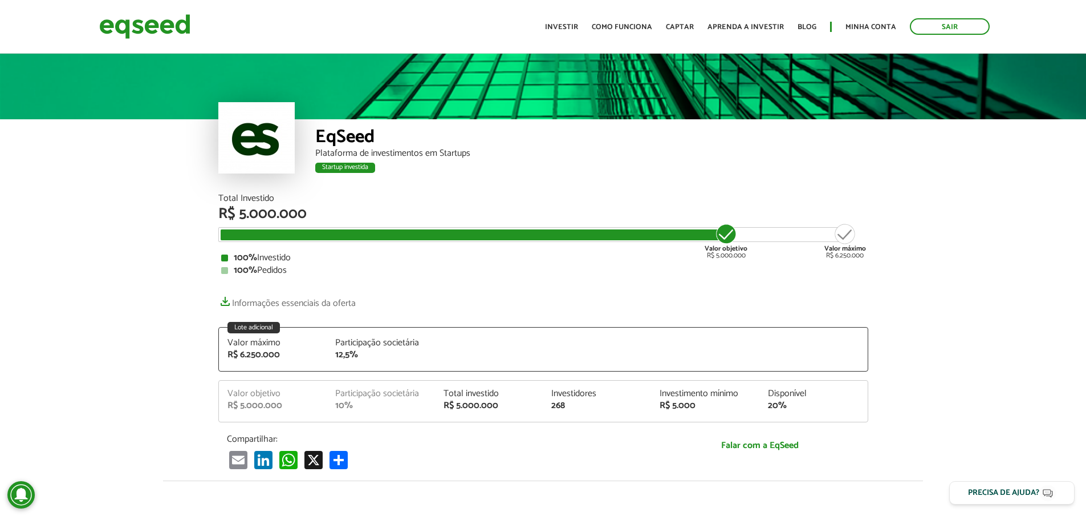
scroll to position [0, 0]
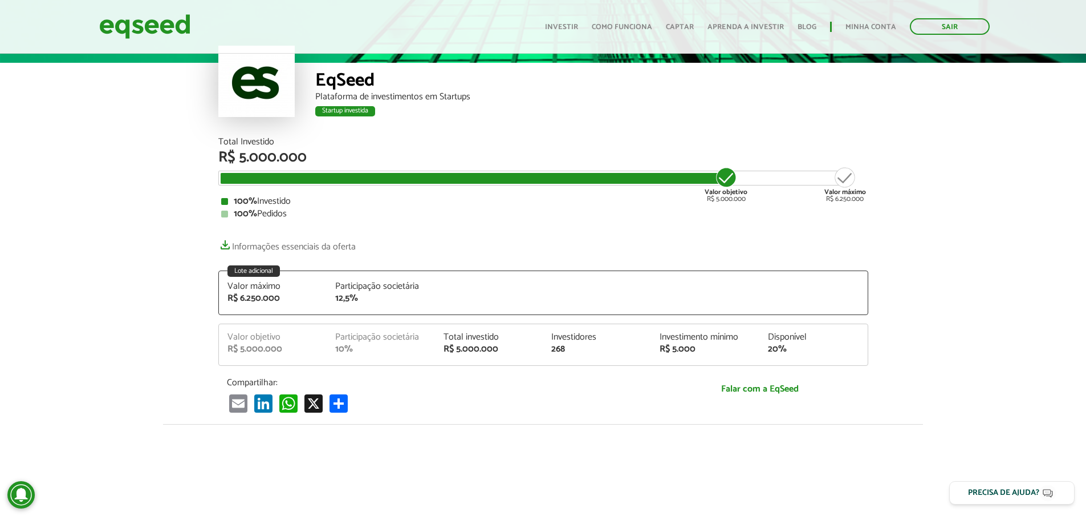
scroll to position [508, 0]
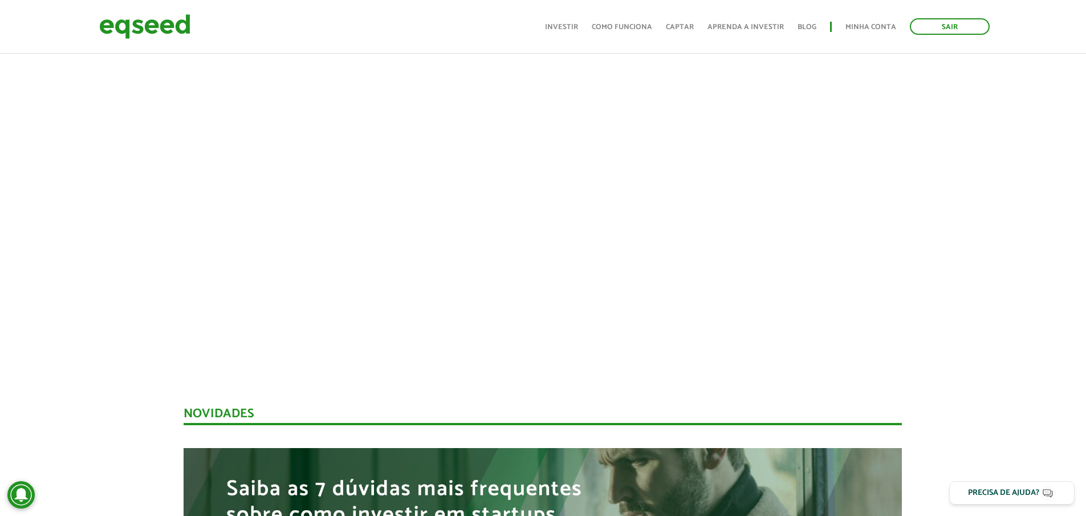
drag, startPoint x: 85, startPoint y: 222, endPoint x: 86, endPoint y: 159, distance: 63.3
click at [86, 159] on div at bounding box center [543, 167] width 1086 height 389
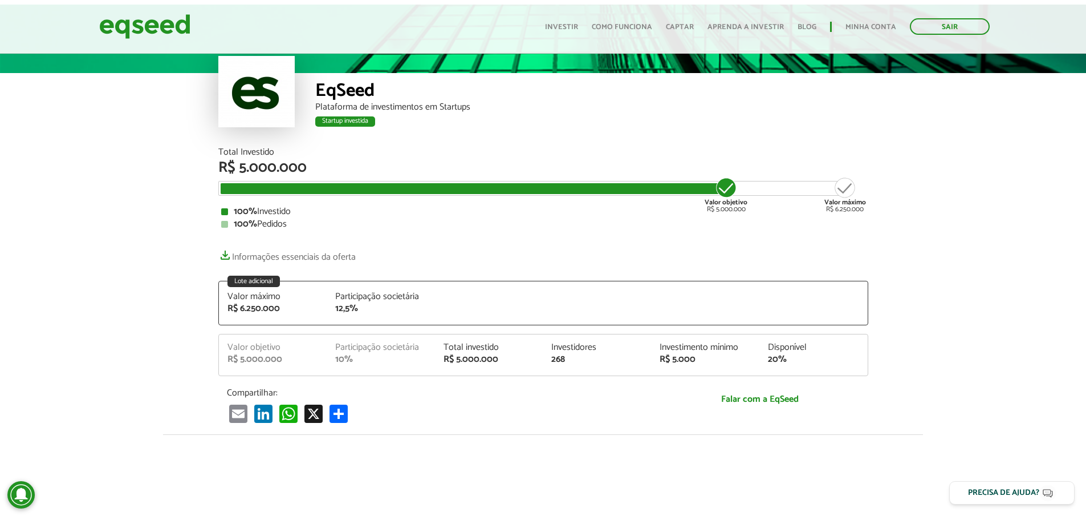
scroll to position [0, 0]
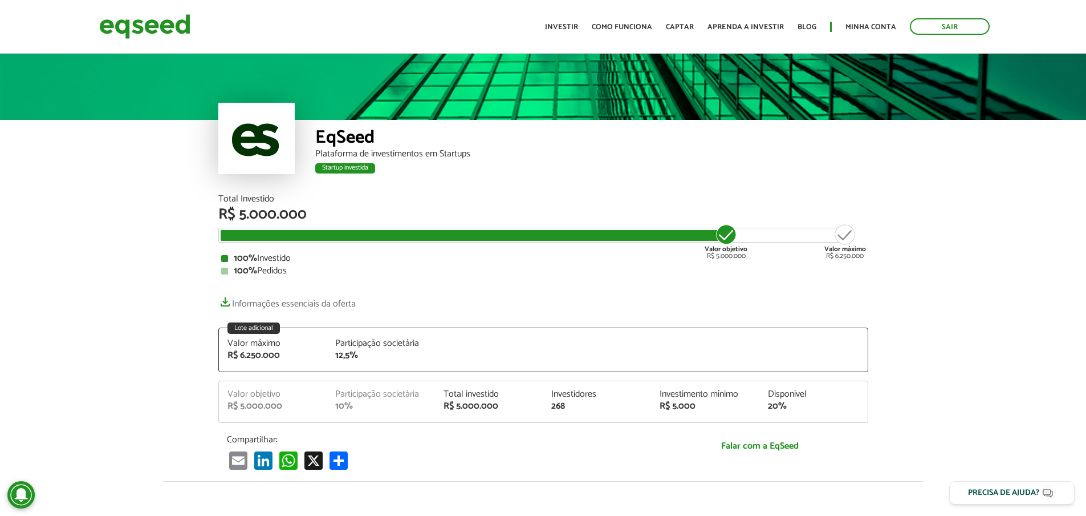
click at [41, 291] on article "EqSeed Plataforma de investimentos em Startups Startup investida Startup invest…" at bounding box center [543, 460] width 1086 height 818
drag, startPoint x: 41, startPoint y: 291, endPoint x: 39, endPoint y: 330, distance: 38.8
click at [39, 330] on article "EqSeed Plataforma de investimentos em Startups Startup investida Startup invest…" at bounding box center [543, 460] width 1086 height 818
drag, startPoint x: 52, startPoint y: 281, endPoint x: 42, endPoint y: 330, distance: 50.6
click at [42, 330] on article "EqSeed Plataforma de investimentos em Startups Startup investida Startup invest…" at bounding box center [543, 460] width 1086 height 818
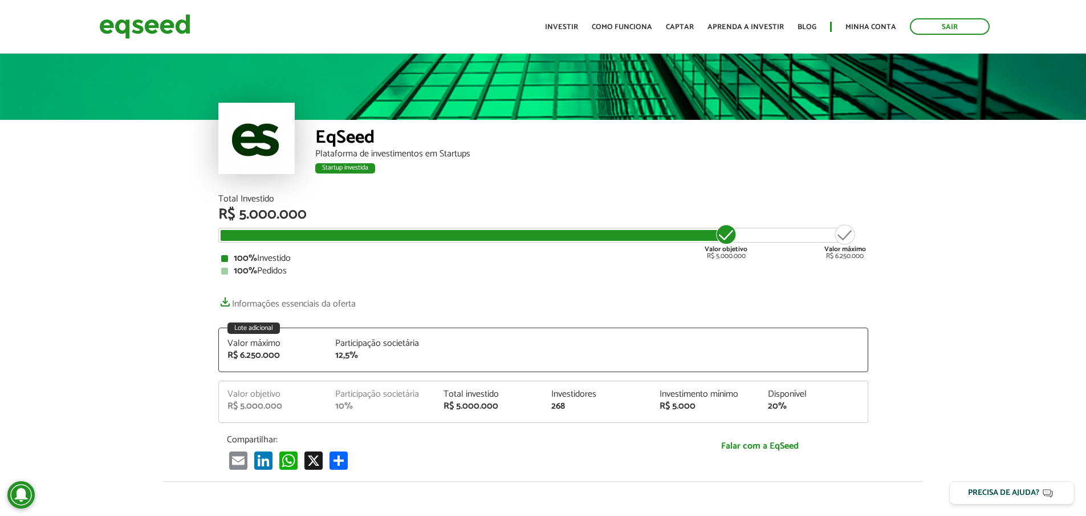
drag, startPoint x: 103, startPoint y: 261, endPoint x: 40, endPoint y: 281, distance: 65.7
click at [40, 281] on article "EqSeed Plataforma de investimentos em Startups Startup investida Startup invest…" at bounding box center [543, 460] width 1086 height 818
click at [567, 29] on link "Investir" at bounding box center [561, 26] width 33 height 7
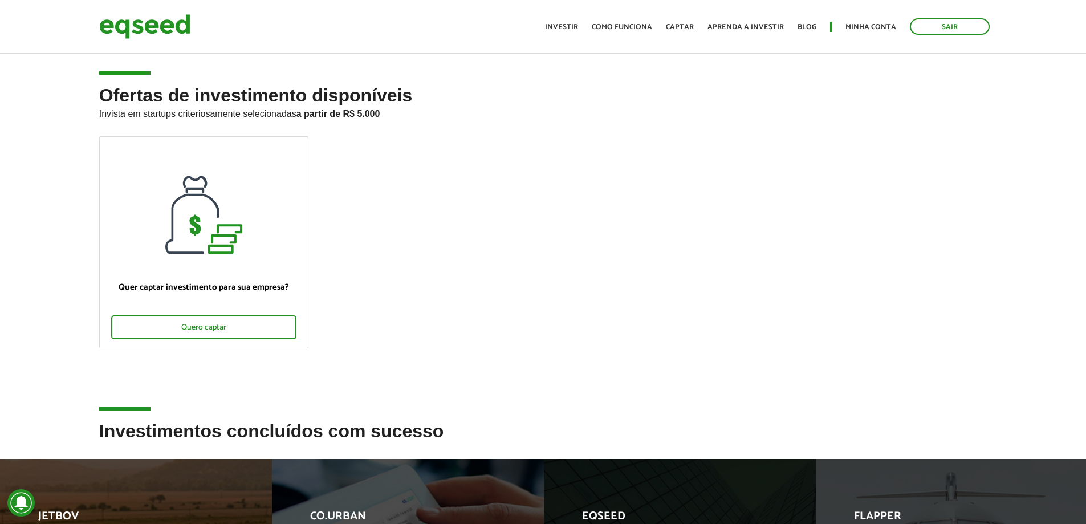
drag, startPoint x: 355, startPoint y: 245, endPoint x: 344, endPoint y: 250, distance: 11.7
click at [344, 250] on ul "Quer captar investimento para sua empresa? Quero captar" at bounding box center [544, 252] width 906 height 232
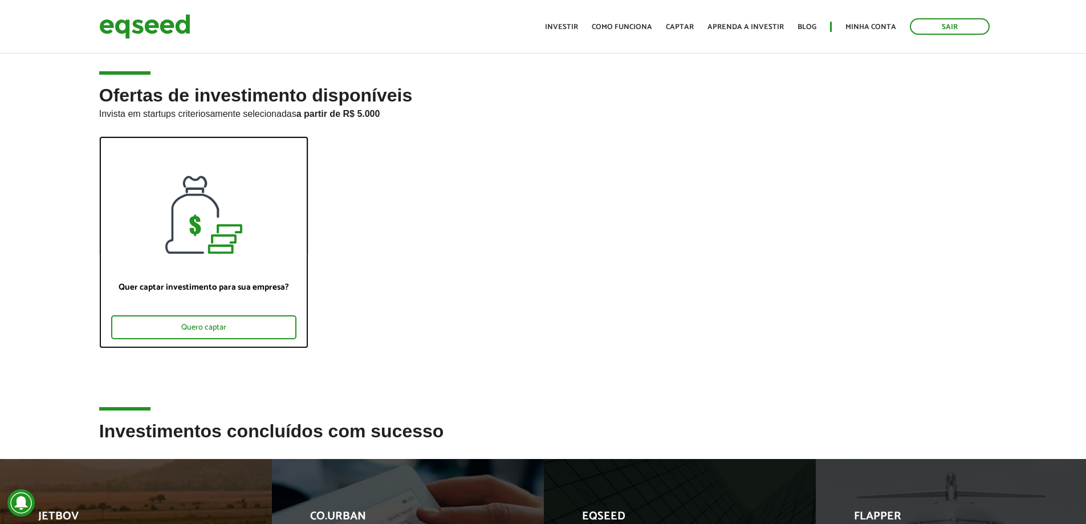
click at [244, 209] on div at bounding box center [204, 195] width 208 height 117
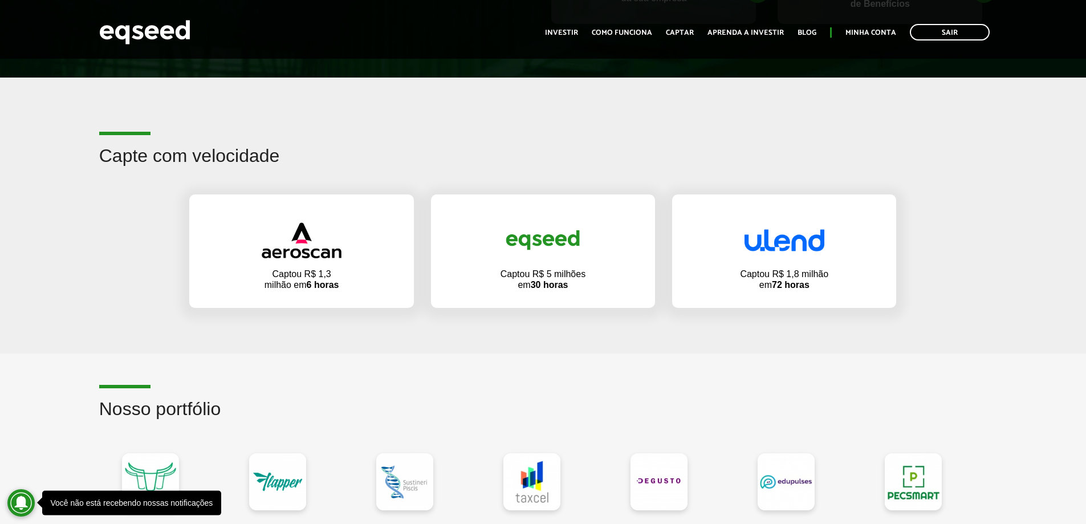
scroll to position [570, 0]
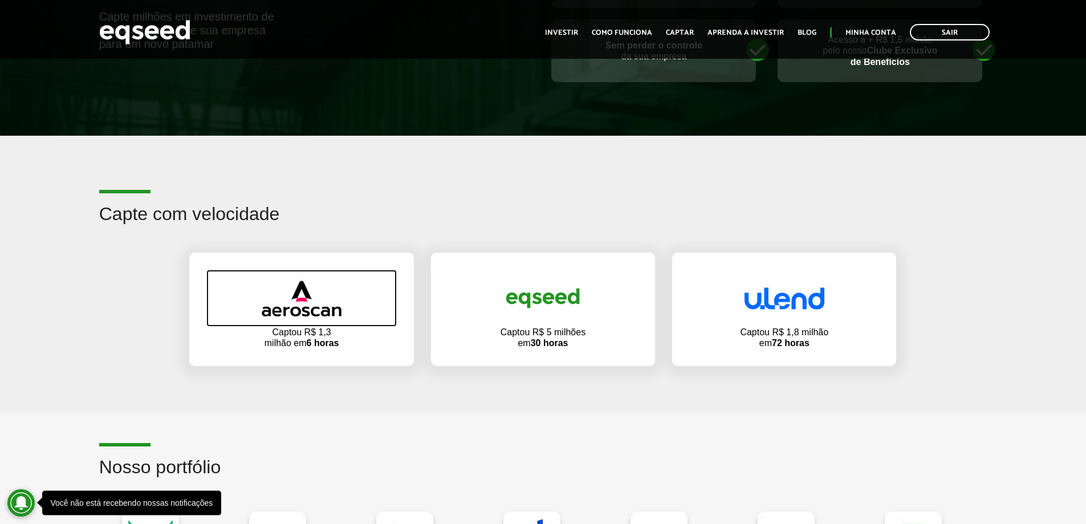
click at [254, 317] on link at bounding box center [301, 298] width 190 height 57
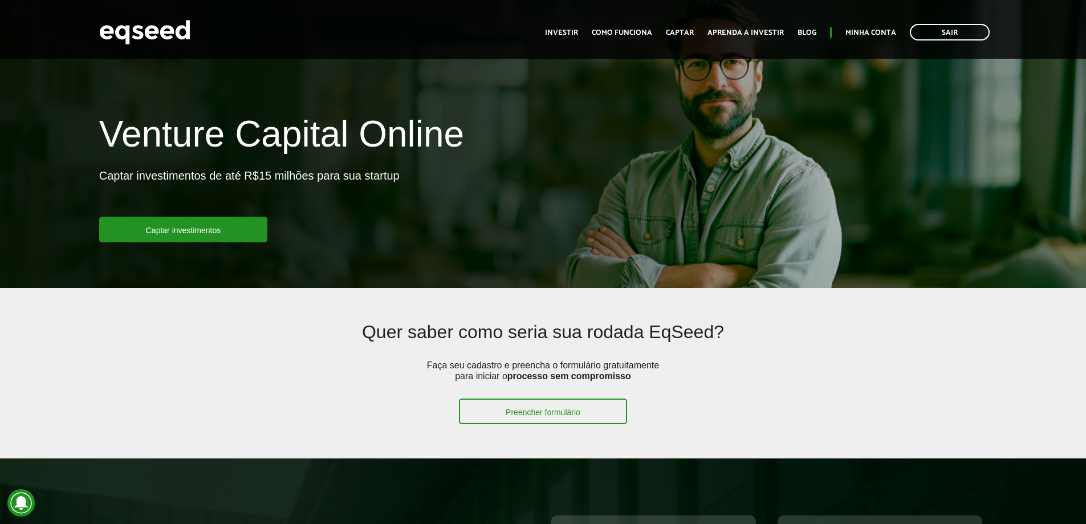
scroll to position [570, 0]
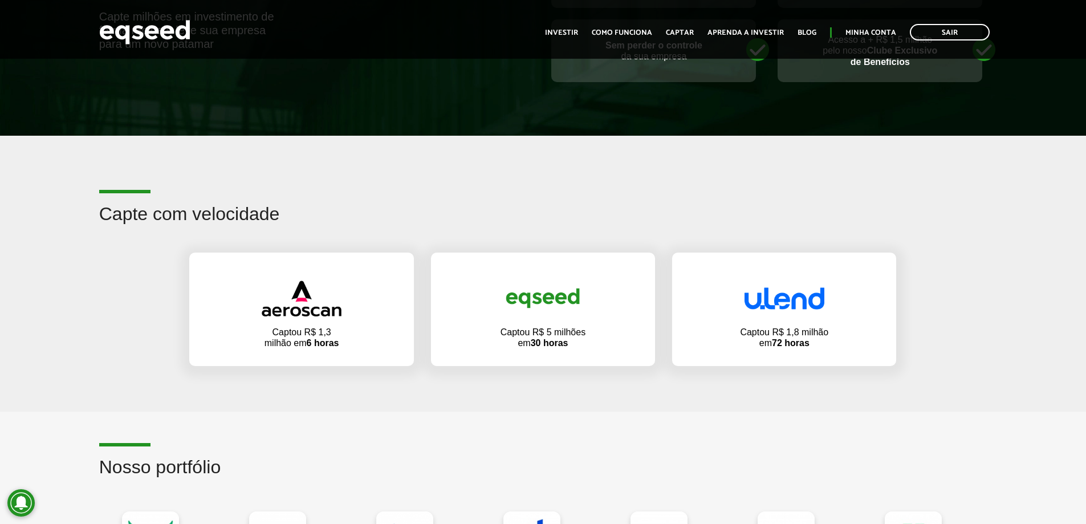
click at [812, 332] on p "Captou R$ 1,8 milhão em 72 horas" at bounding box center [784, 338] width 91 height 22
click at [801, 292] on img at bounding box center [785, 298] width 80 height 22
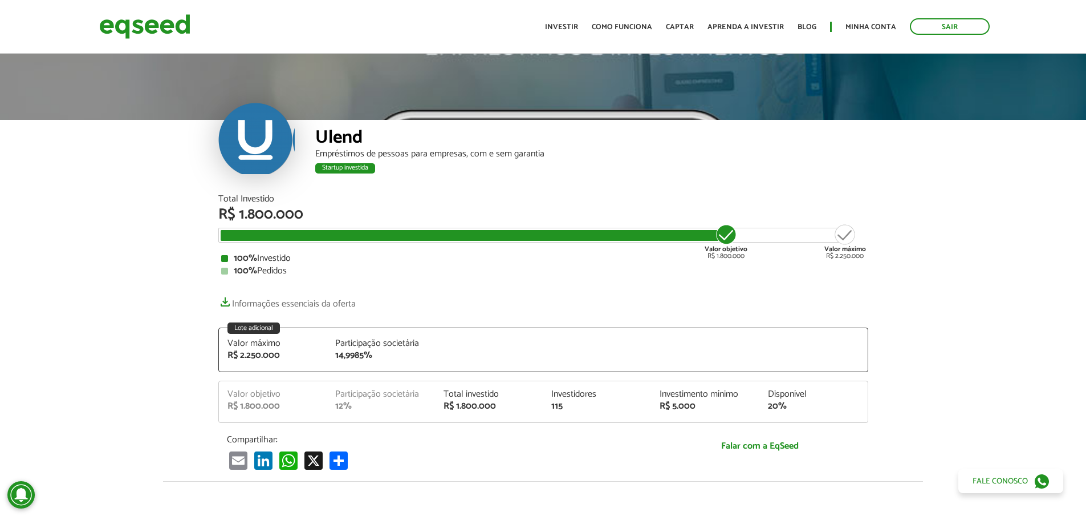
click at [111, 302] on article "Ulend Empréstimos de pessoas para empresas, com e sem garantia Startup investid…" at bounding box center [543, 460] width 1086 height 818
drag, startPoint x: 111, startPoint y: 302, endPoint x: 67, endPoint y: 348, distance: 64.5
click at [67, 348] on article "Ulend Empréstimos de pessoas para empresas, com e sem garantia Startup investid…" at bounding box center [543, 460] width 1086 height 818
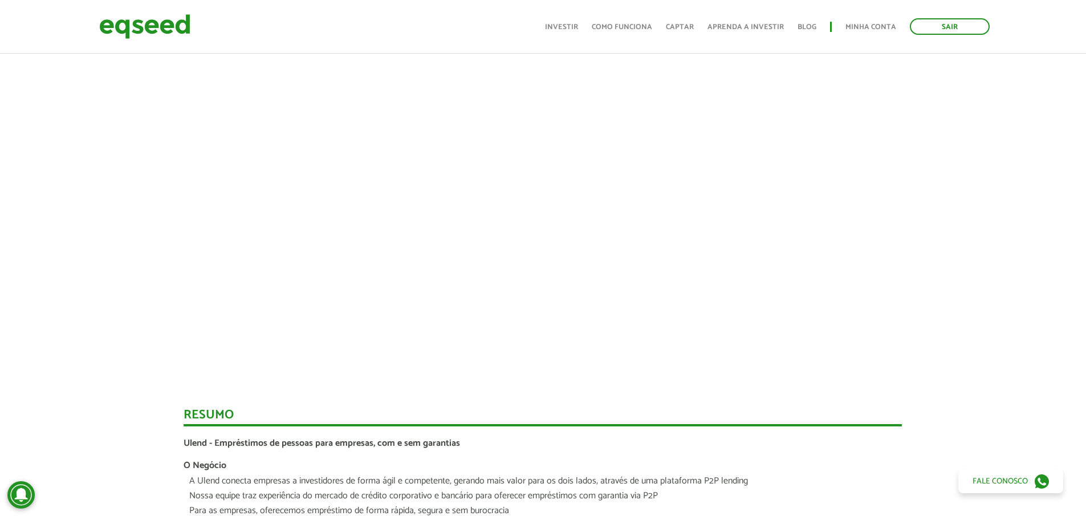
scroll to position [399, 0]
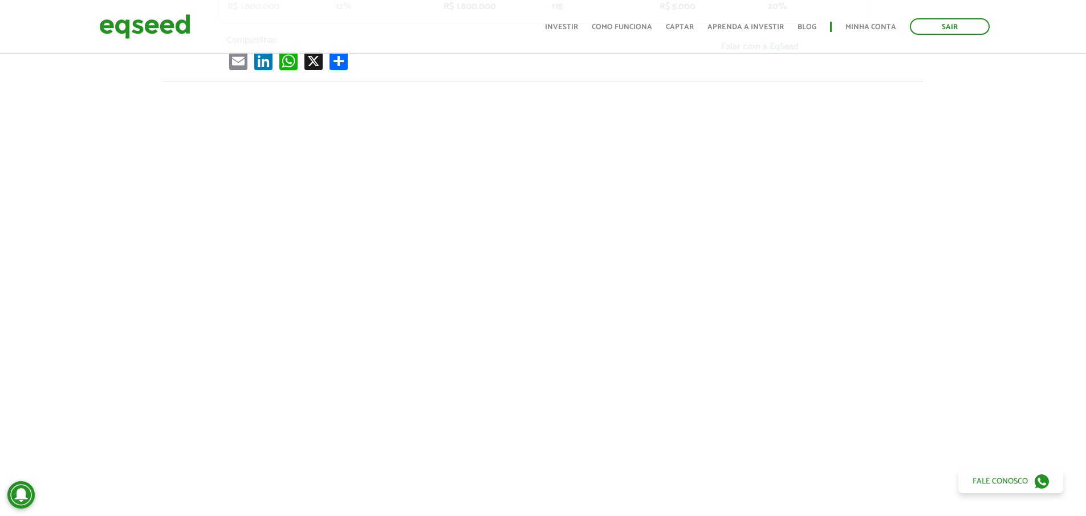
drag, startPoint x: 91, startPoint y: 326, endPoint x: 120, endPoint y: 382, distance: 63.0
click at [120, 382] on div at bounding box center [543, 276] width 1086 height 389
drag, startPoint x: 112, startPoint y: 365, endPoint x: 107, endPoint y: 400, distance: 35.7
click at [107, 400] on div at bounding box center [543, 276] width 1086 height 389
click at [92, 236] on div at bounding box center [543, 276] width 1086 height 389
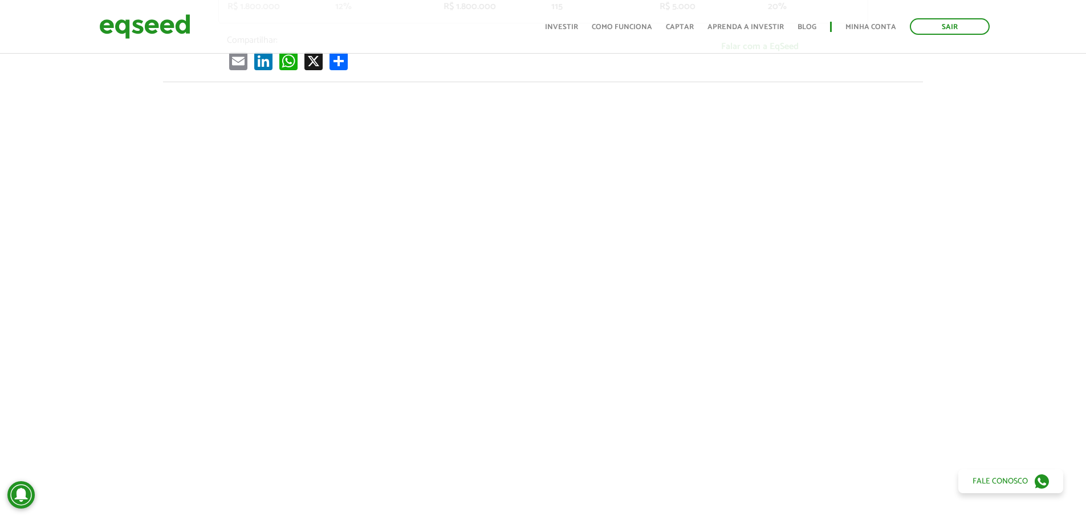
drag, startPoint x: 92, startPoint y: 236, endPoint x: 108, endPoint y: 319, distance: 84.9
click at [108, 319] on div at bounding box center [543, 276] width 1086 height 389
drag, startPoint x: 108, startPoint y: 181, endPoint x: 122, endPoint y: 139, distance: 44.5
click at [121, 139] on div at bounding box center [543, 276] width 1086 height 389
click at [941, 227] on div at bounding box center [543, 276] width 1086 height 389
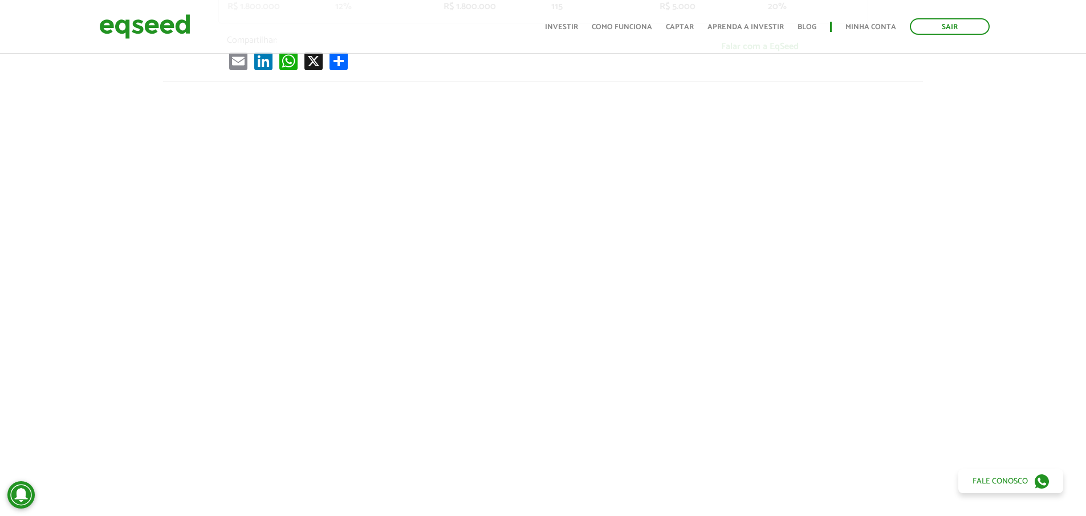
drag, startPoint x: 941, startPoint y: 227, endPoint x: 941, endPoint y: 196, distance: 30.8
click at [941, 196] on div at bounding box center [543, 276] width 1086 height 389
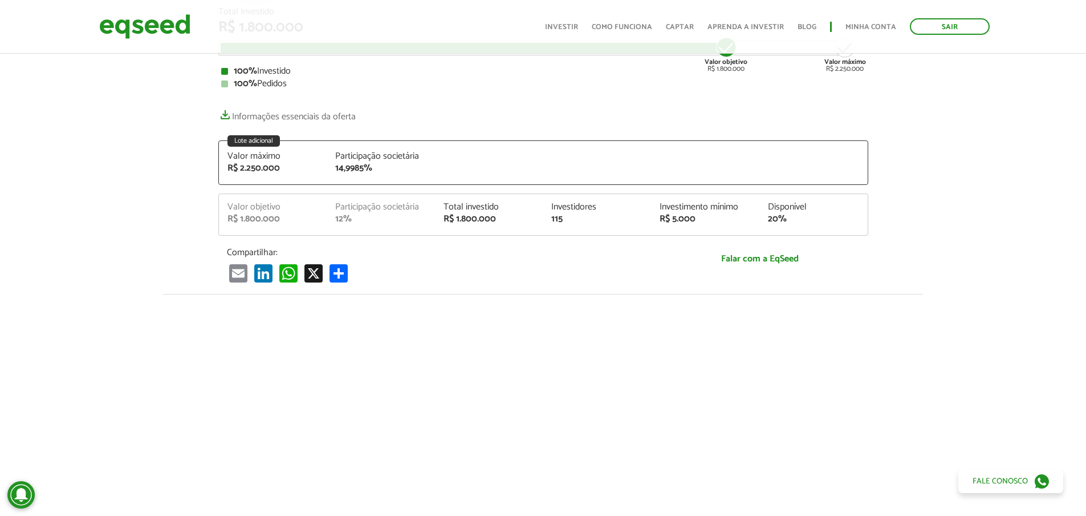
scroll to position [342, 0]
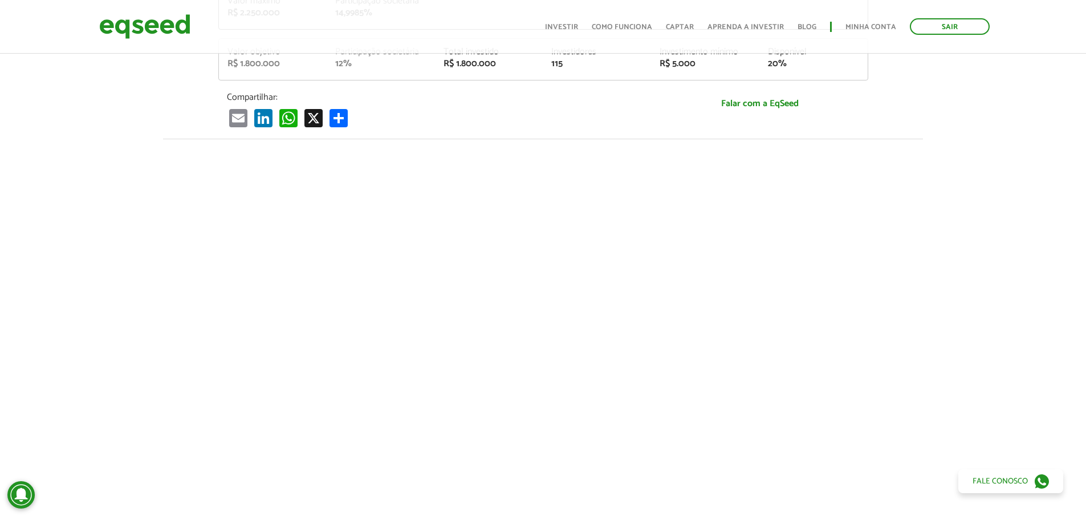
drag, startPoint x: 929, startPoint y: 324, endPoint x: 928, endPoint y: 379, distance: 55.3
click at [928, 379] on div at bounding box center [543, 333] width 1086 height 389
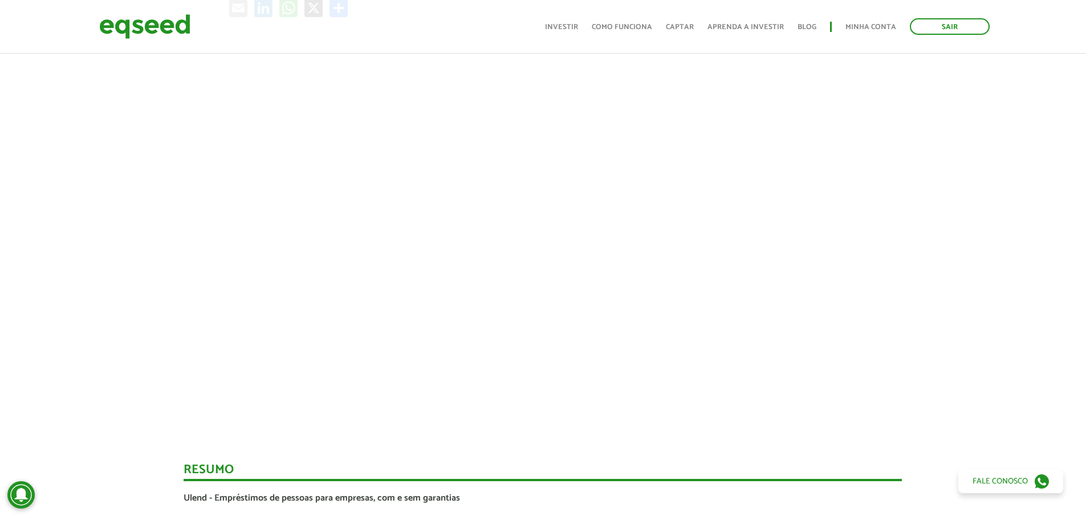
scroll to position [456, 0]
drag, startPoint x: 930, startPoint y: 212, endPoint x: 938, endPoint y: 184, distance: 28.9
click at [938, 184] on div at bounding box center [543, 219] width 1086 height 389
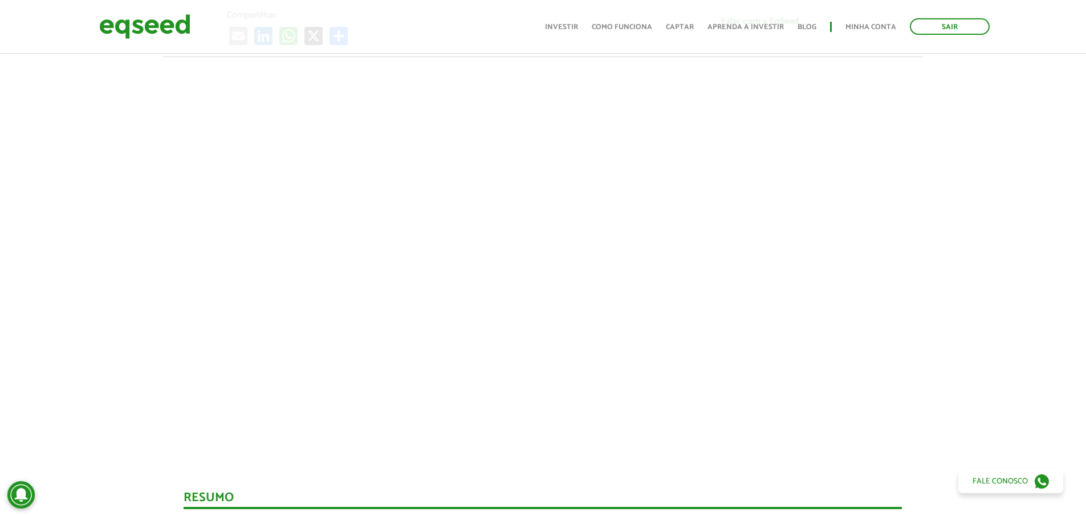
scroll to position [399, 0]
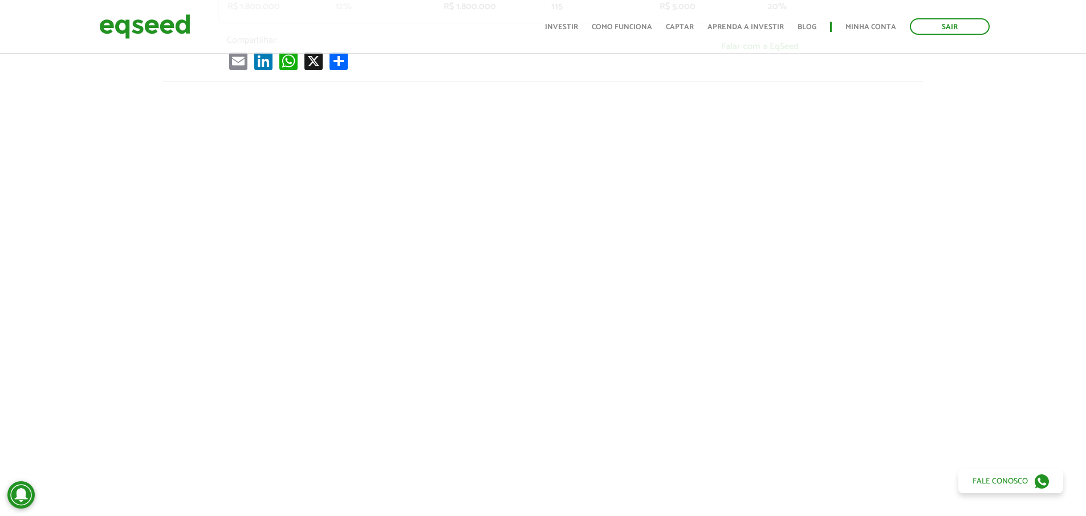
drag, startPoint x: 937, startPoint y: 253, endPoint x: 940, endPoint y: 281, distance: 28.1
click at [940, 281] on div at bounding box center [543, 276] width 1086 height 389
drag, startPoint x: 962, startPoint y: 246, endPoint x: 940, endPoint y: 294, distance: 52.6
click at [940, 294] on div at bounding box center [543, 276] width 1086 height 389
drag, startPoint x: 931, startPoint y: 247, endPoint x: 932, endPoint y: 286, distance: 39.4
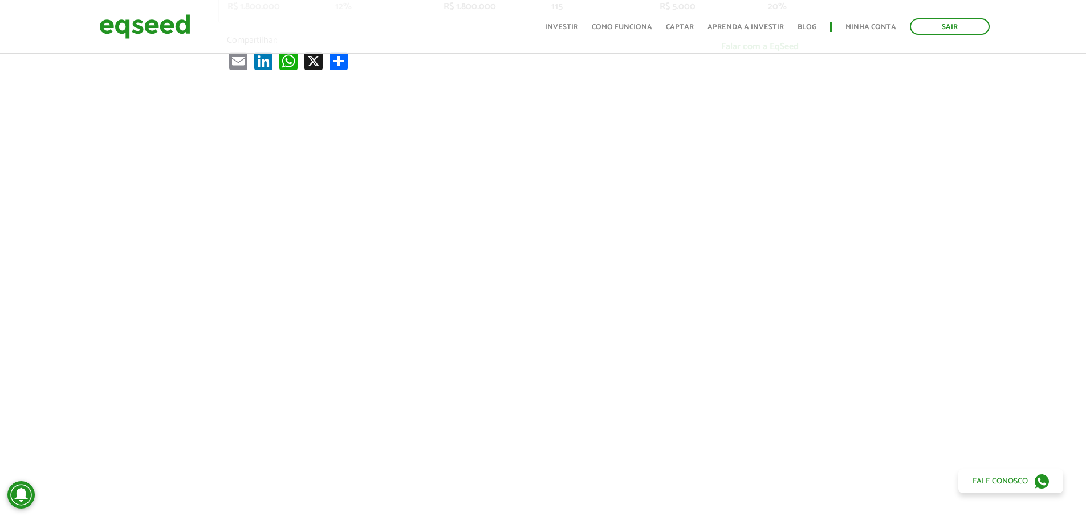
click at [932, 286] on div at bounding box center [543, 276] width 1086 height 389
drag, startPoint x: 932, startPoint y: 286, endPoint x: 929, endPoint y: 306, distance: 19.6
click at [929, 306] on div at bounding box center [543, 276] width 1086 height 389
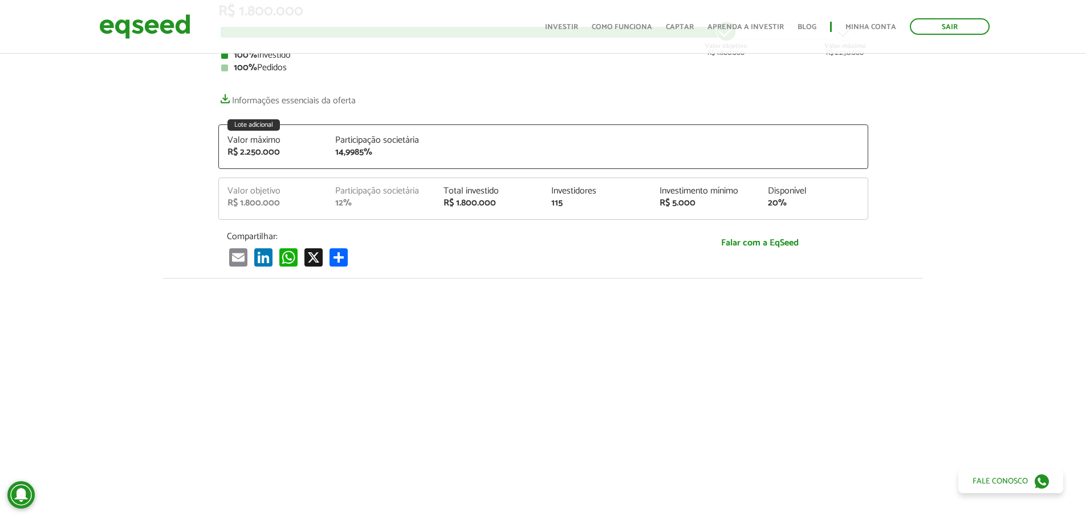
scroll to position [0, 0]
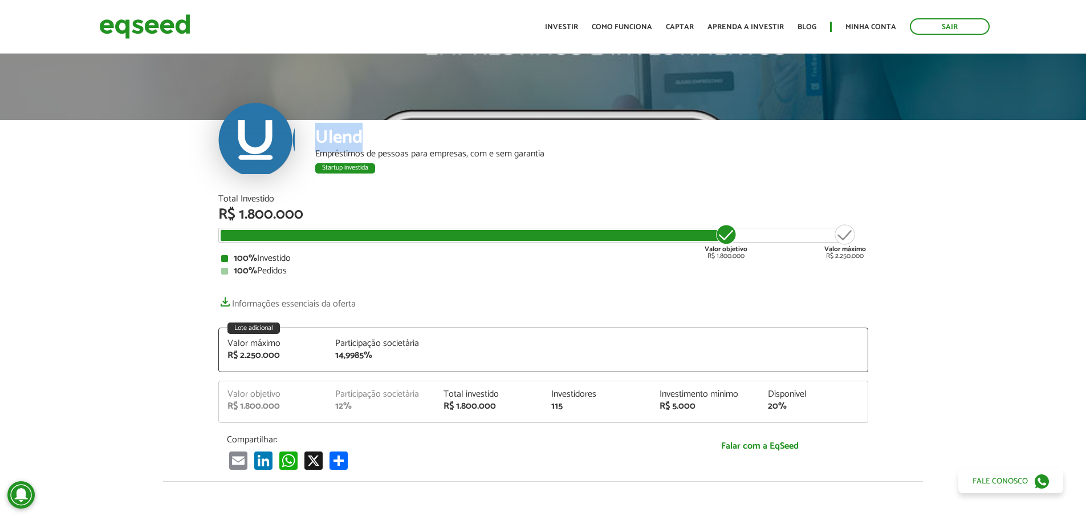
drag, startPoint x: 316, startPoint y: 135, endPoint x: 361, endPoint y: 135, distance: 45.1
click at [361, 135] on div "Ulend" at bounding box center [591, 138] width 553 height 21
copy div "Ulend"
click at [120, 240] on article "Ulend Empréstimos de pessoas para empresas, com e sem garantia Startup investid…" at bounding box center [543, 460] width 1086 height 818
drag, startPoint x: 120, startPoint y: 240, endPoint x: 79, endPoint y: 250, distance: 41.8
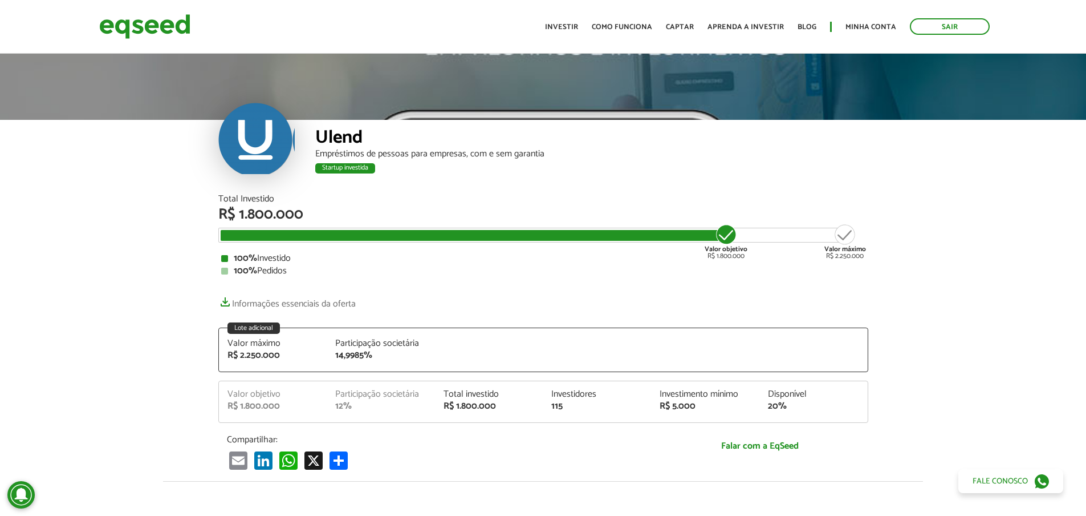
click at [79, 250] on article "Ulend Empréstimos de pessoas para empresas, com e sem garantia Startup investid…" at bounding box center [543, 460] width 1086 height 818
click at [95, 144] on div "Ulend Empréstimos de pessoas para empresas, com e sem garantia Startup investid…" at bounding box center [543, 122] width 1086 height 143
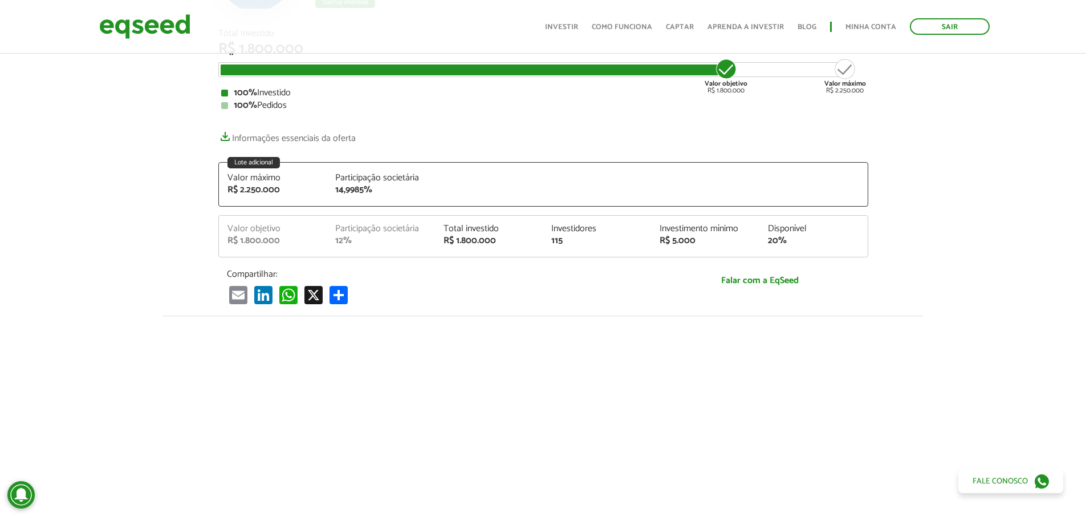
scroll to position [171, 0]
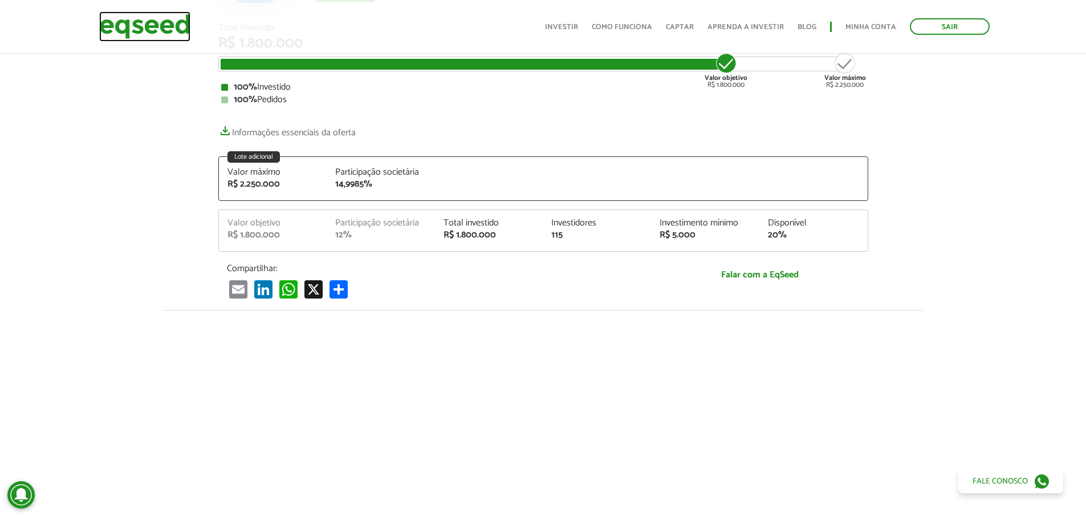
click at [139, 13] on img at bounding box center [144, 26] width 91 height 30
